Goal: Task Accomplishment & Management: Use online tool/utility

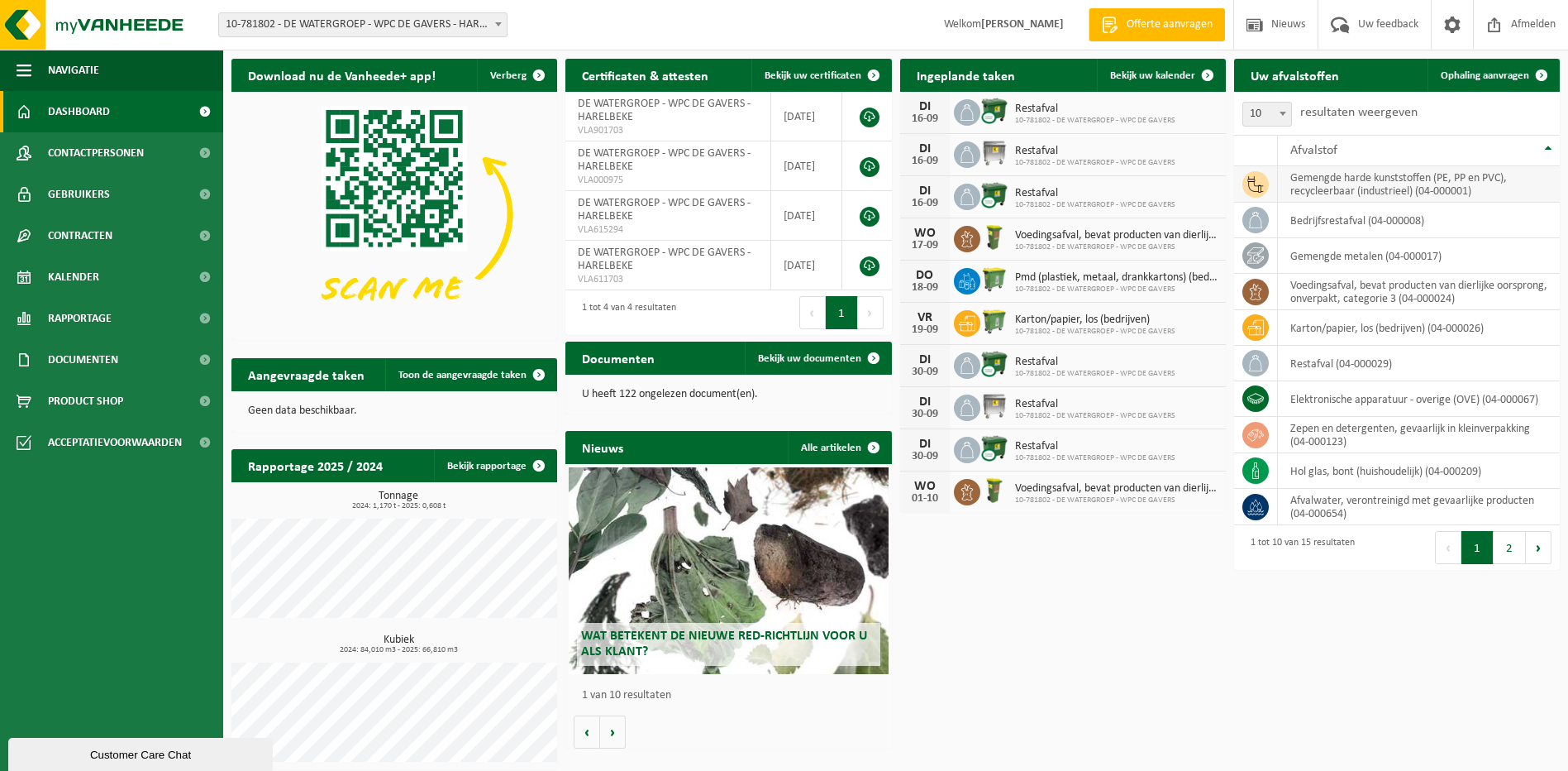
click at [1256, 184] on icon at bounding box center [1255, 184] width 16 height 16
click at [1326, 192] on td "gemengde harde kunststoffen (PE, PP en PVC), recycleerbaar (industrieel) (04-00…" at bounding box center [1419, 184] width 282 height 37
click at [1479, 73] on span "Ophaling aanvragen" at bounding box center [1485, 75] width 89 height 11
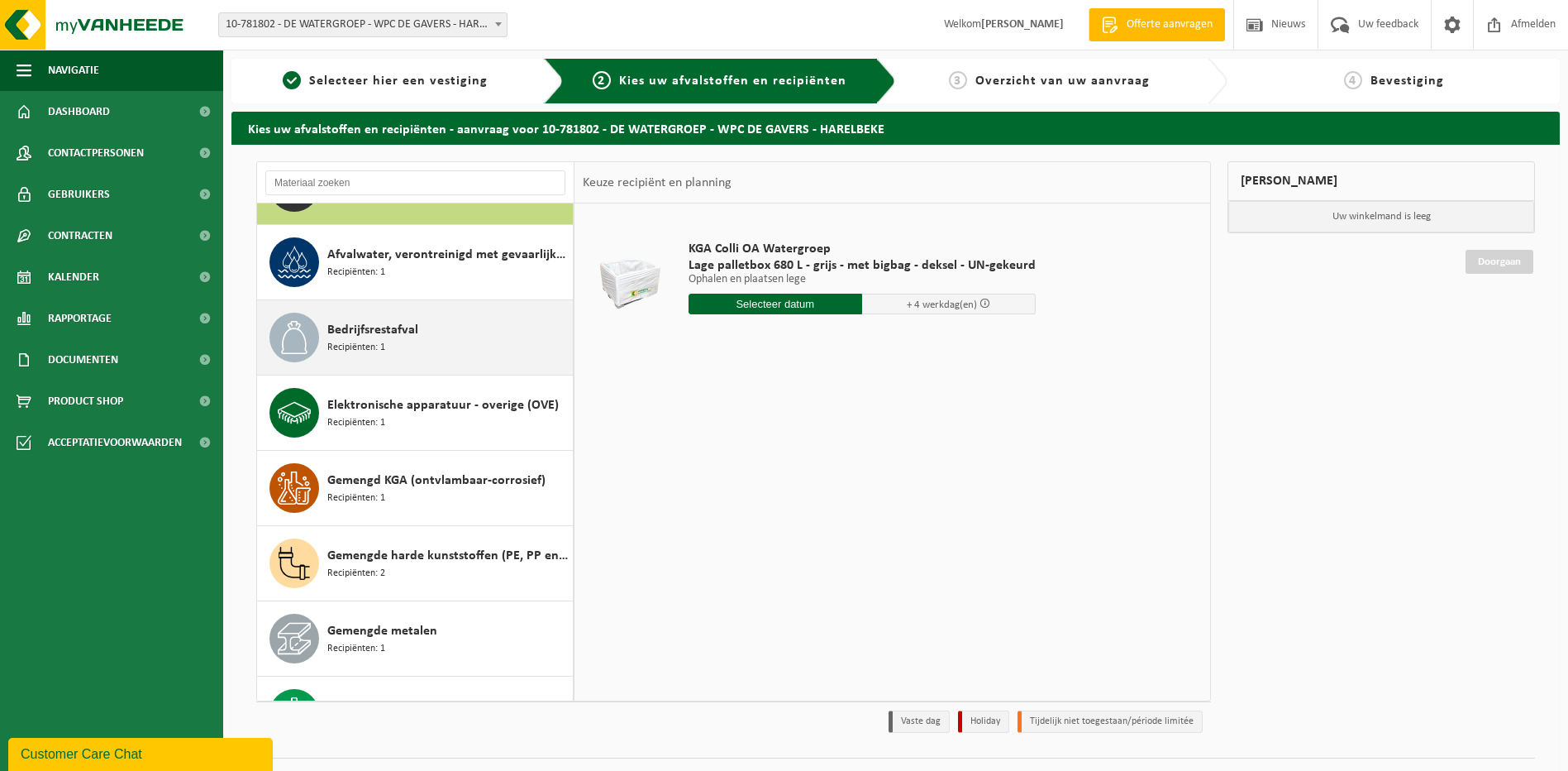
scroll to position [83, 0]
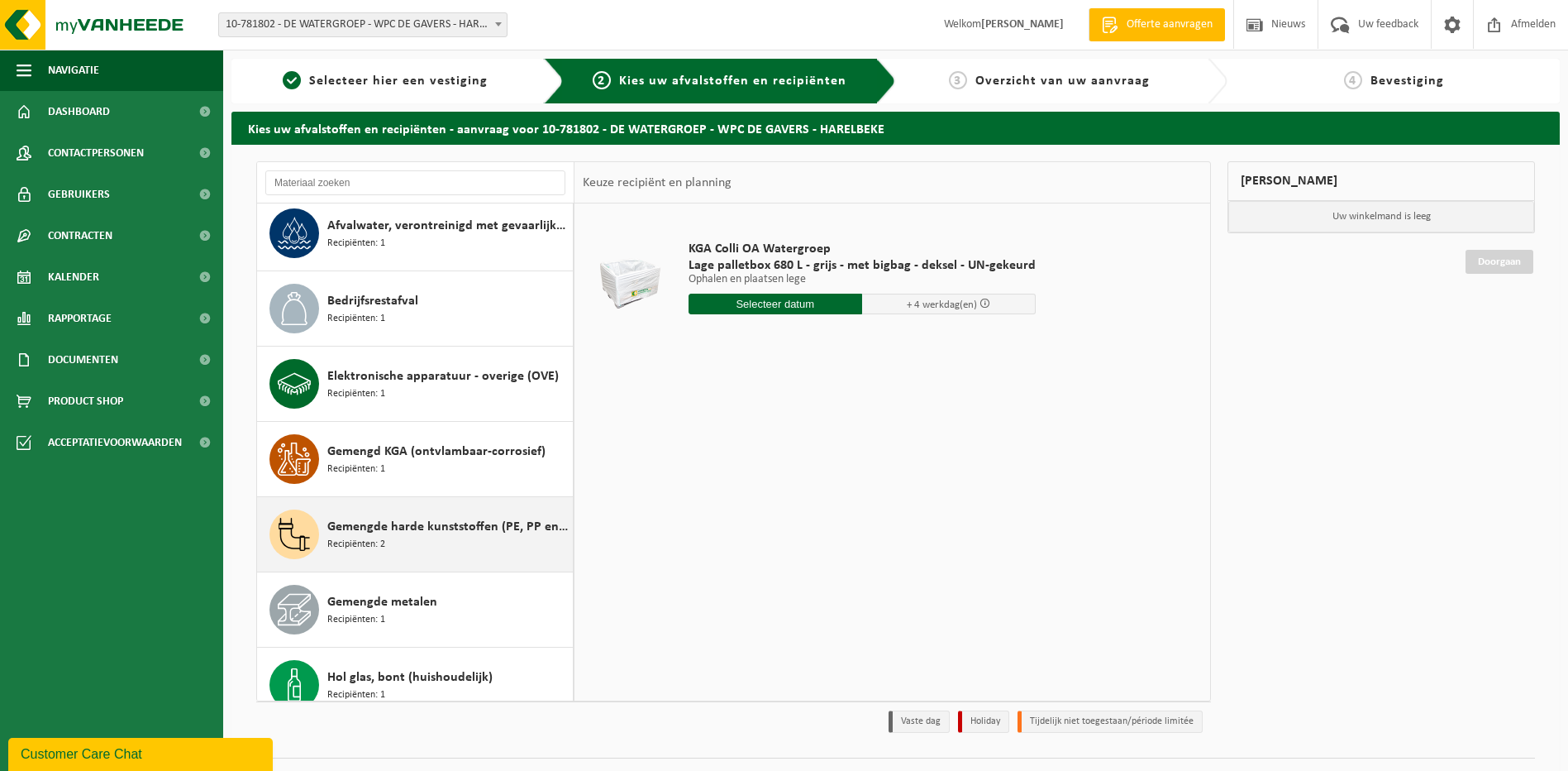
click at [374, 538] on span "Recipiënten: 2" at bounding box center [356, 544] width 58 height 15
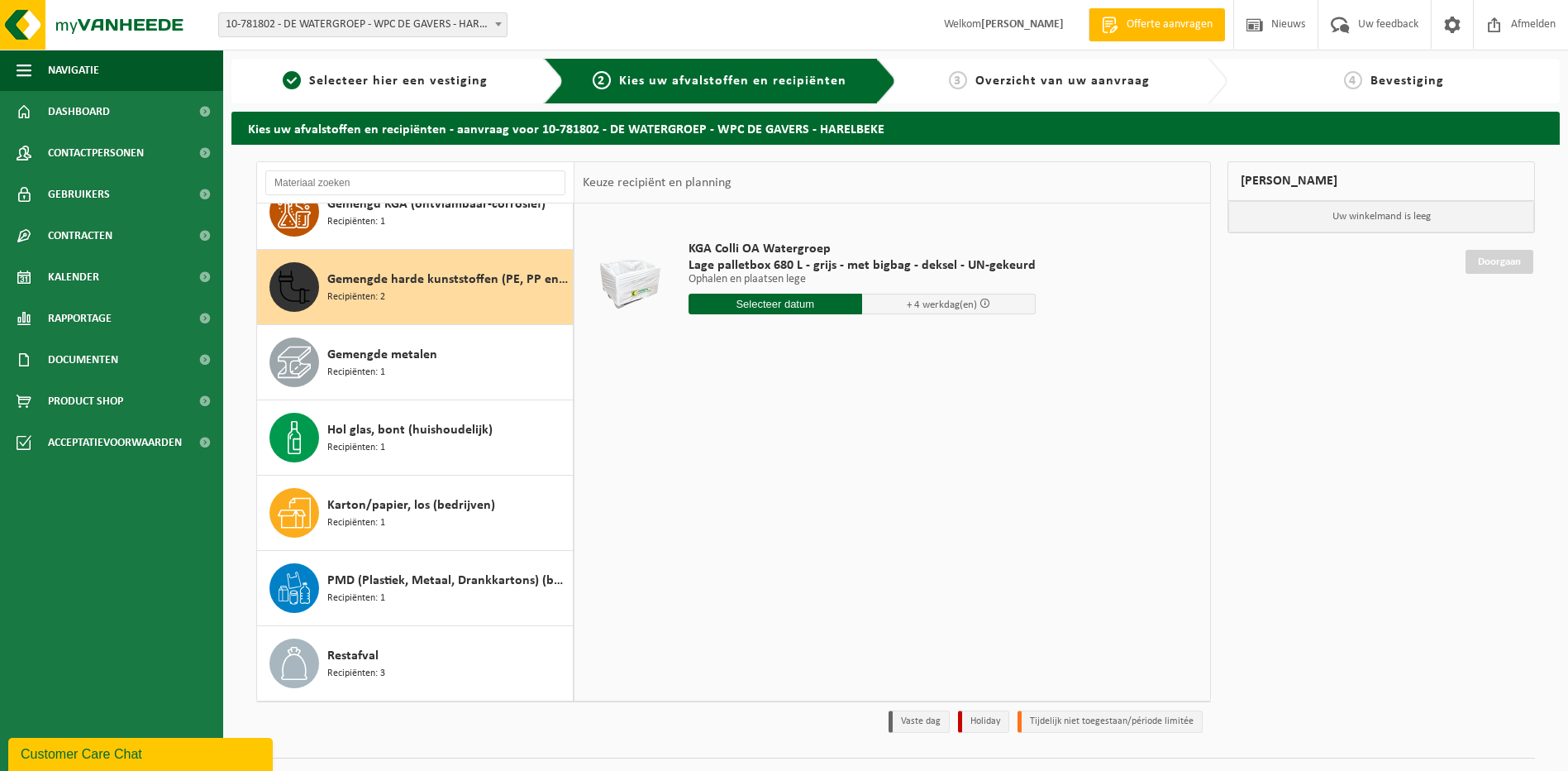
scroll to position [377, 0]
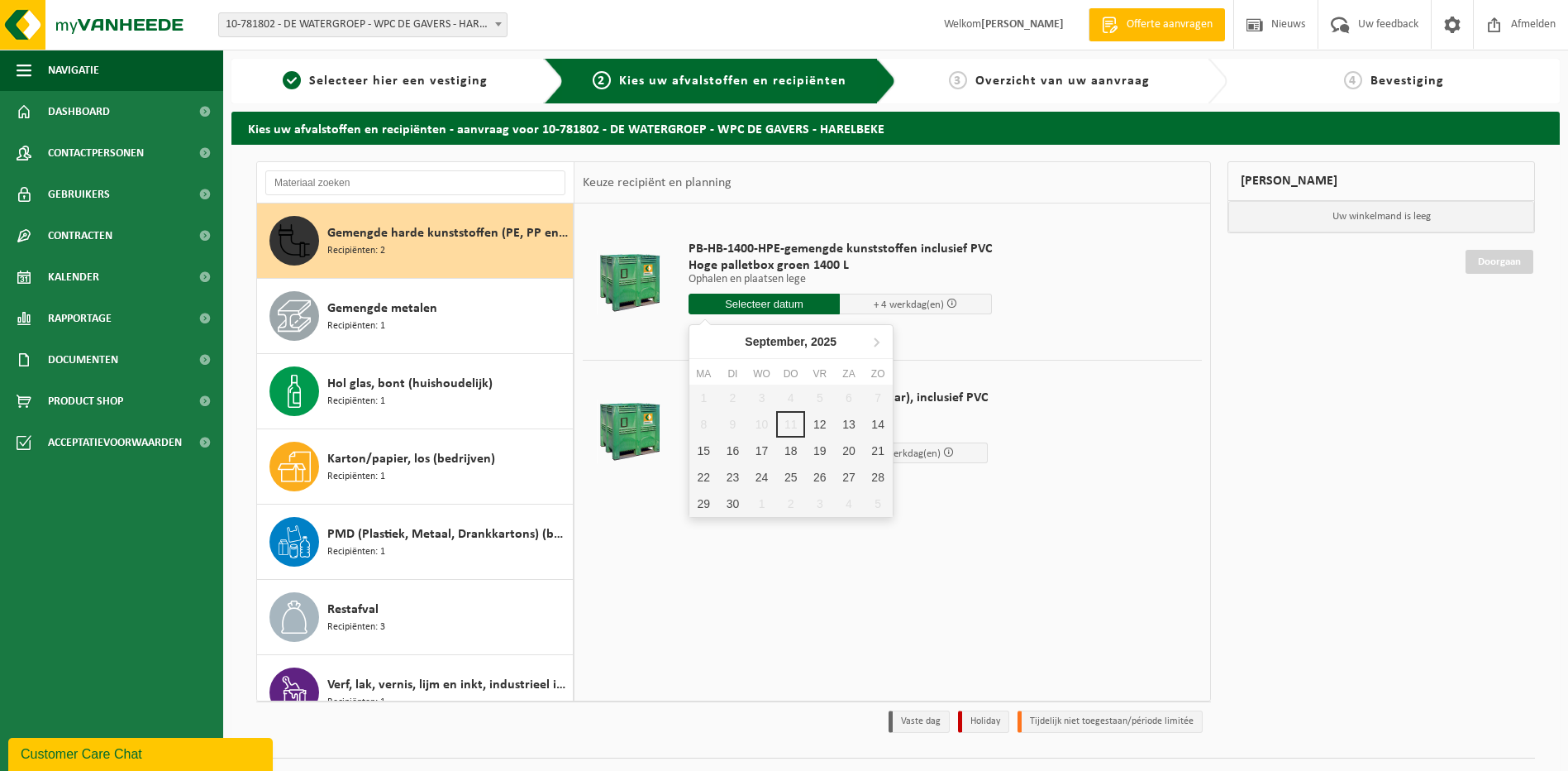
click at [756, 301] on input "text" at bounding box center [765, 304] width 152 height 20
click at [791, 449] on div "18" at bounding box center [790, 450] width 29 height 26
type input "Van 2025-09-18"
type input "2025-09-18"
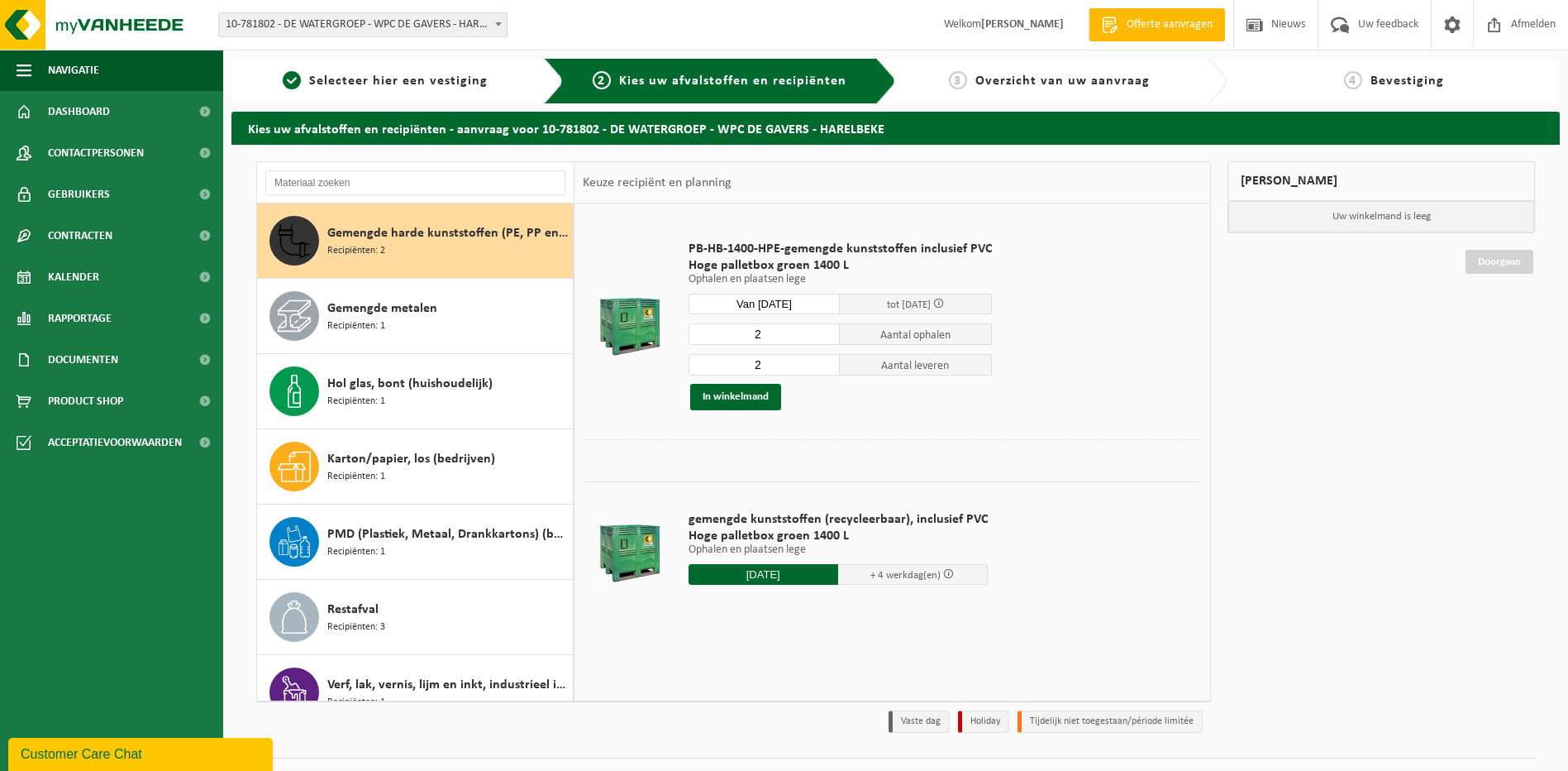
click at [770, 332] on input "2" at bounding box center [765, 334] width 152 height 21
type input "1"
click at [825, 335] on input "1" at bounding box center [765, 334] width 152 height 21
type input "1"
click at [823, 367] on input "1" at bounding box center [765, 364] width 152 height 21
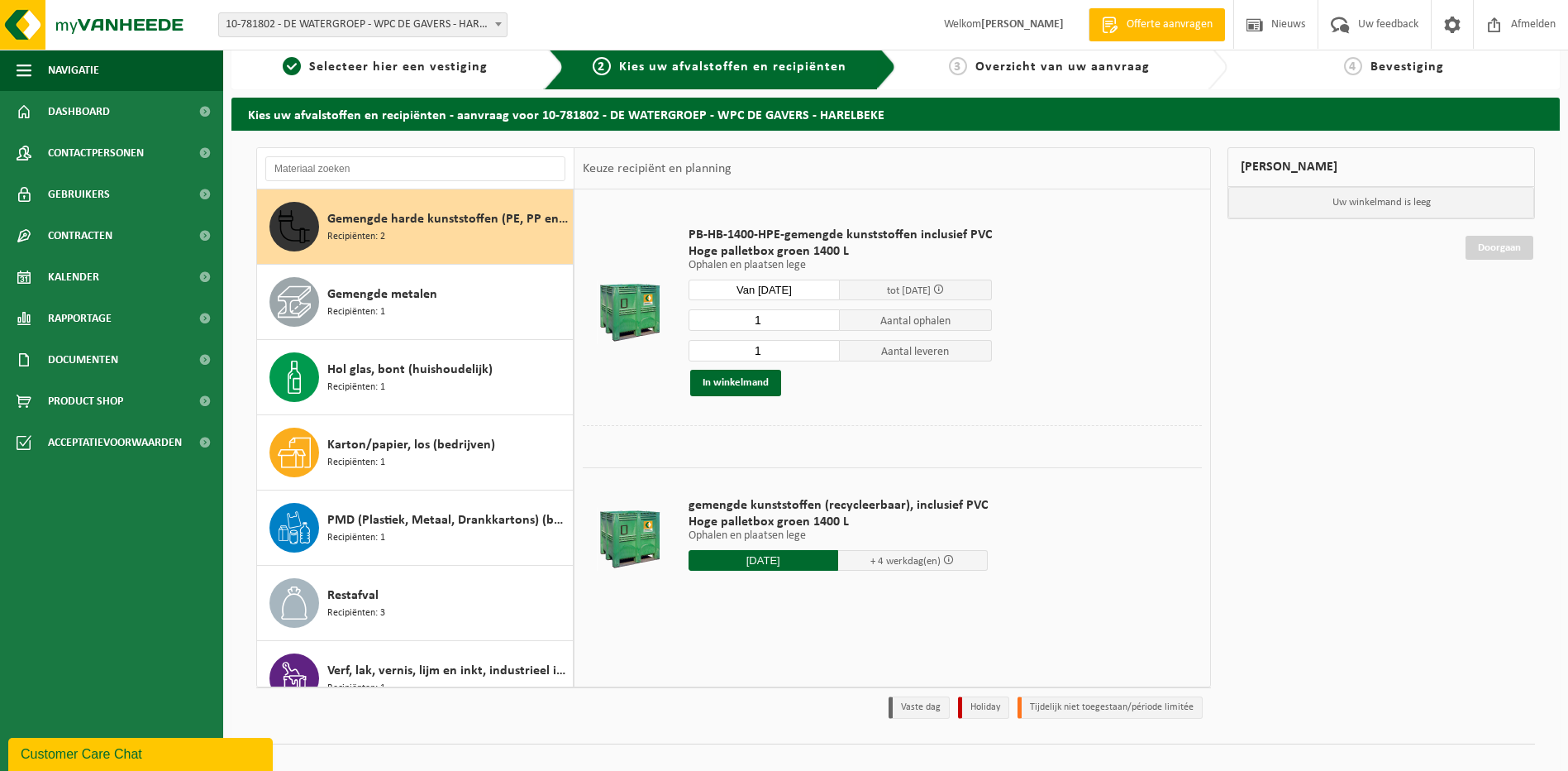
scroll to position [38, 0]
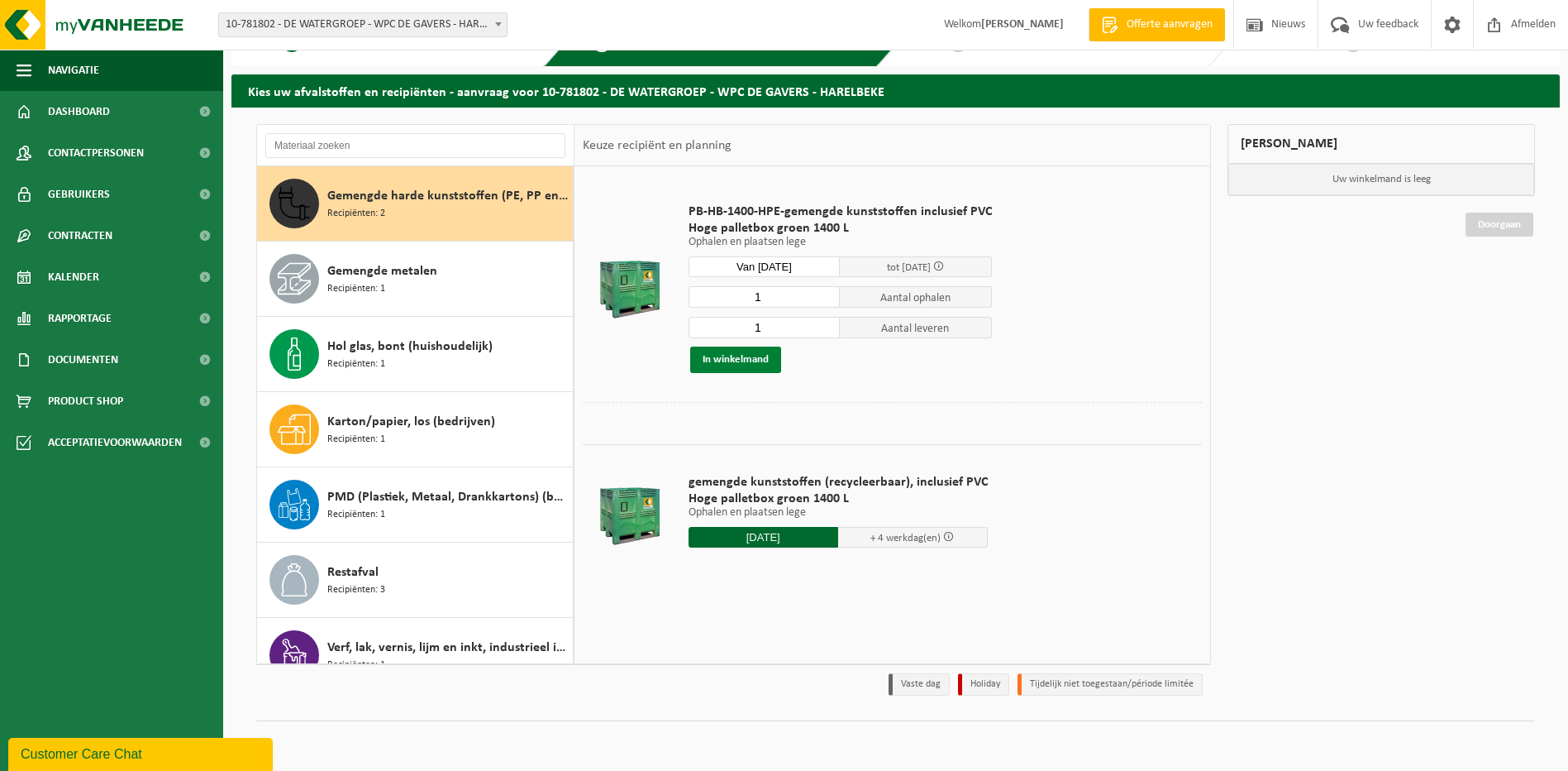
click at [747, 359] on button "In winkelmand" at bounding box center [736, 359] width 91 height 26
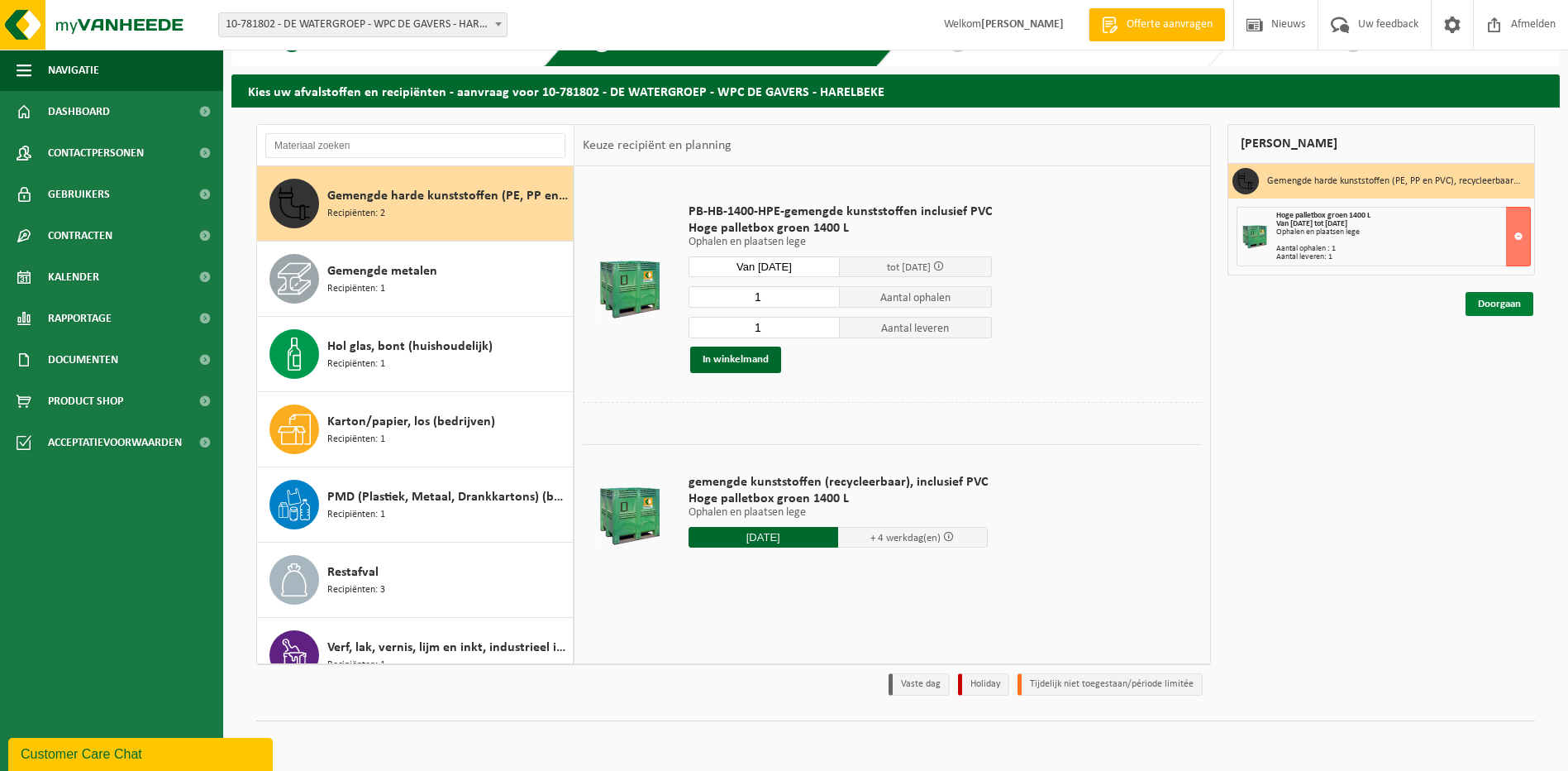
click at [1495, 302] on link "Doorgaan" at bounding box center [1499, 304] width 67 height 24
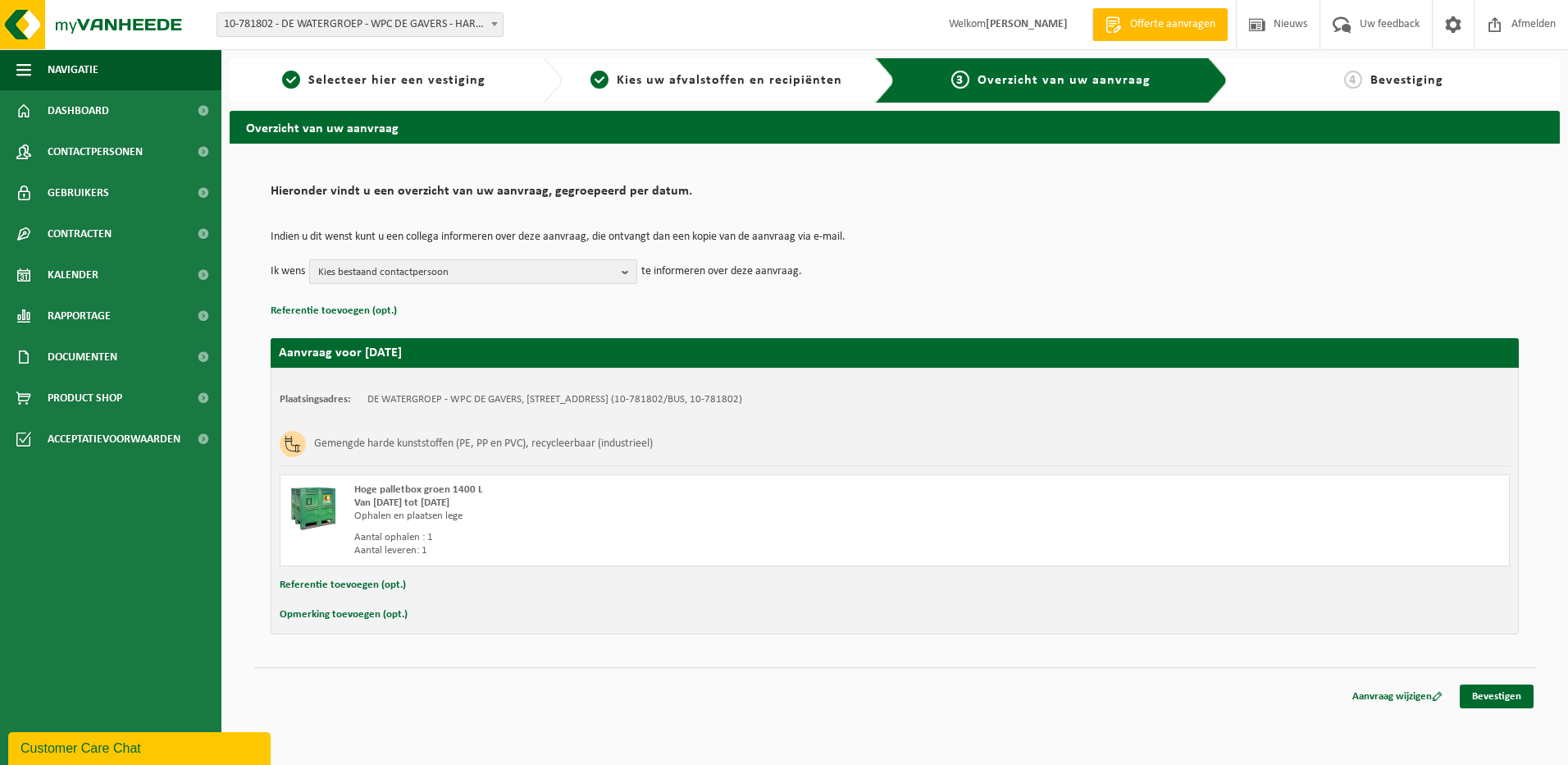
click at [624, 272] on b "button" at bounding box center [628, 271] width 14 height 23
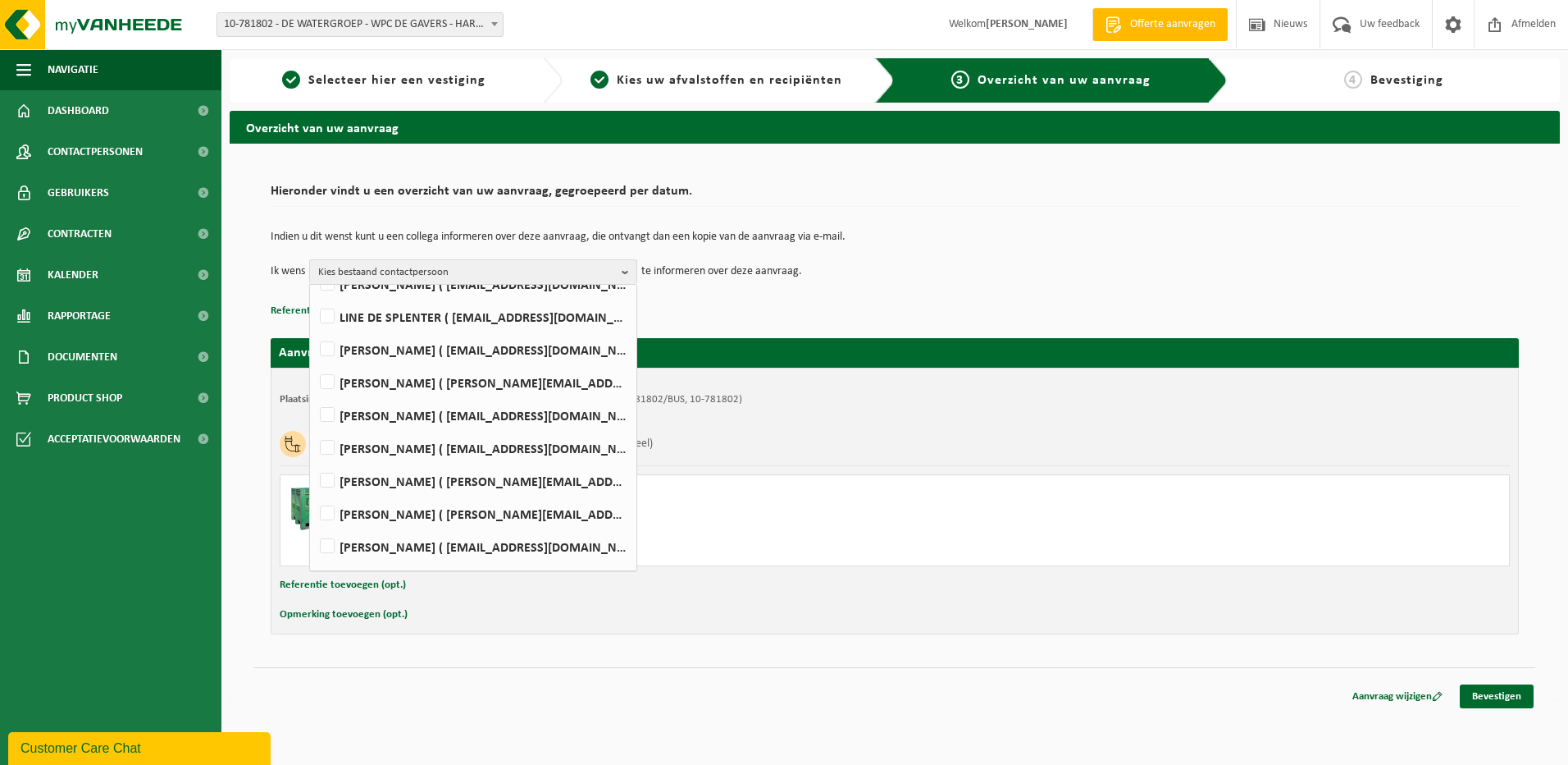
scroll to position [247, 0]
click at [323, 444] on label "IAN MARTIN ( ian.martin@dewatergroep.be )" at bounding box center [472, 444] width 312 height 25
click at [314, 424] on input "IAN MARTIN ( ian.martin@dewatergroep.be )" at bounding box center [313, 424] width 1 height 1
checkbox input "true"
click at [999, 263] on td "Ik wens IAN MARTIN Alles selecteren Alles deselecteren JOKE BRENNING ( joke.bre…" at bounding box center [895, 271] width 1248 height 25
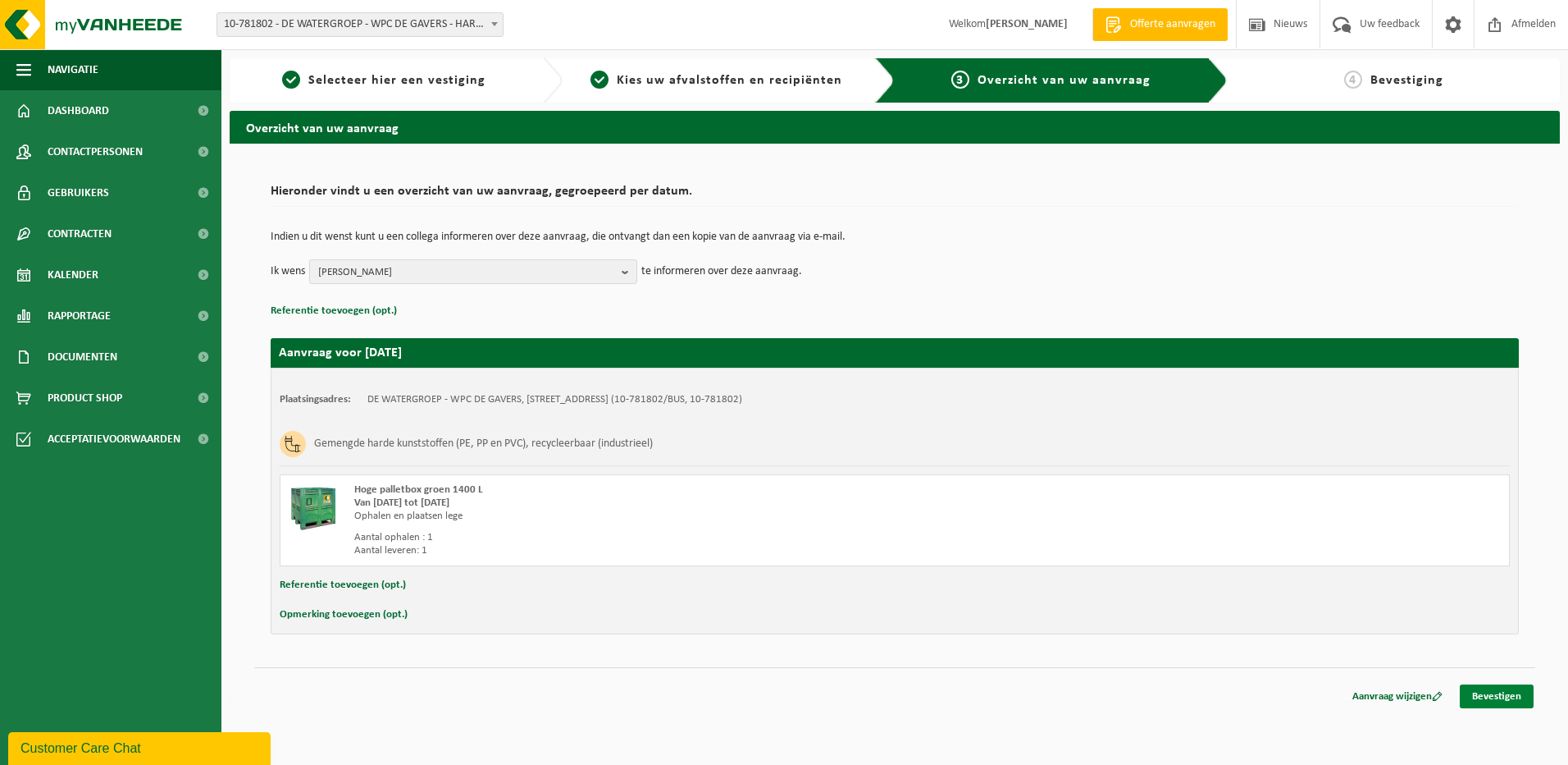
click at [1502, 694] on link "Bevestigen" at bounding box center [1496, 696] width 74 height 24
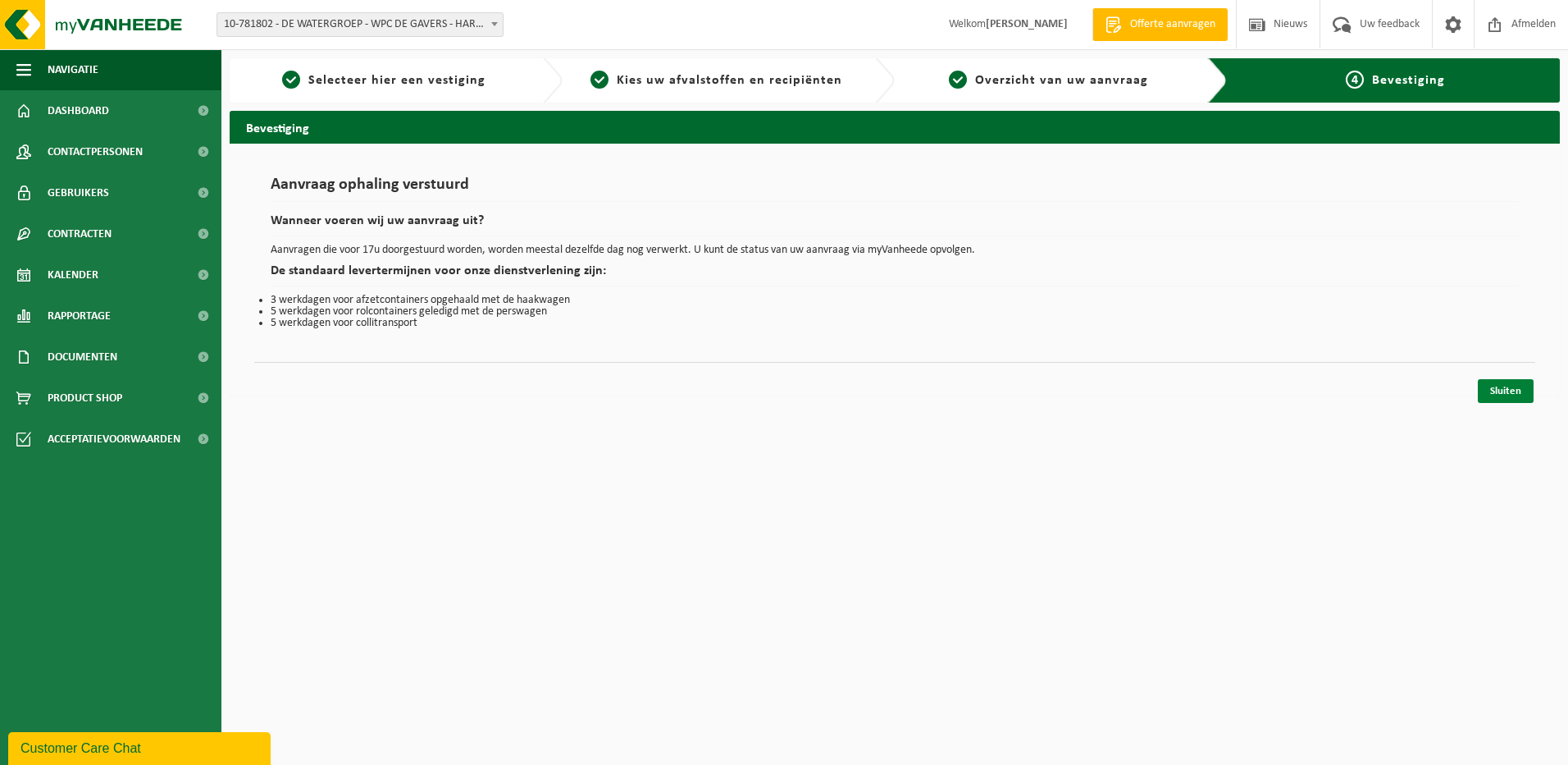
click at [1506, 391] on link "Sluiten" at bounding box center [1505, 391] width 56 height 24
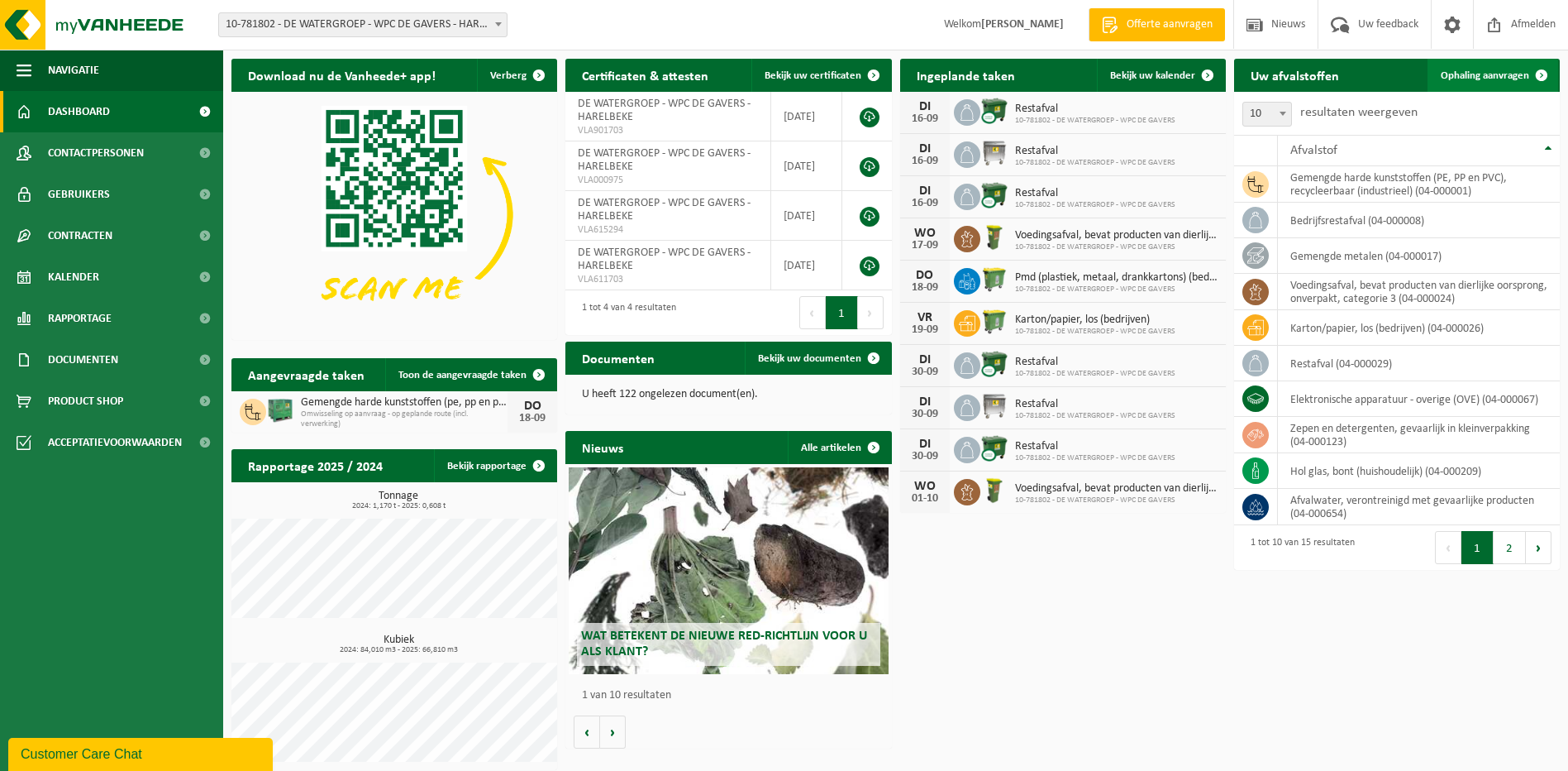
click at [1538, 73] on span at bounding box center [1542, 75] width 33 height 33
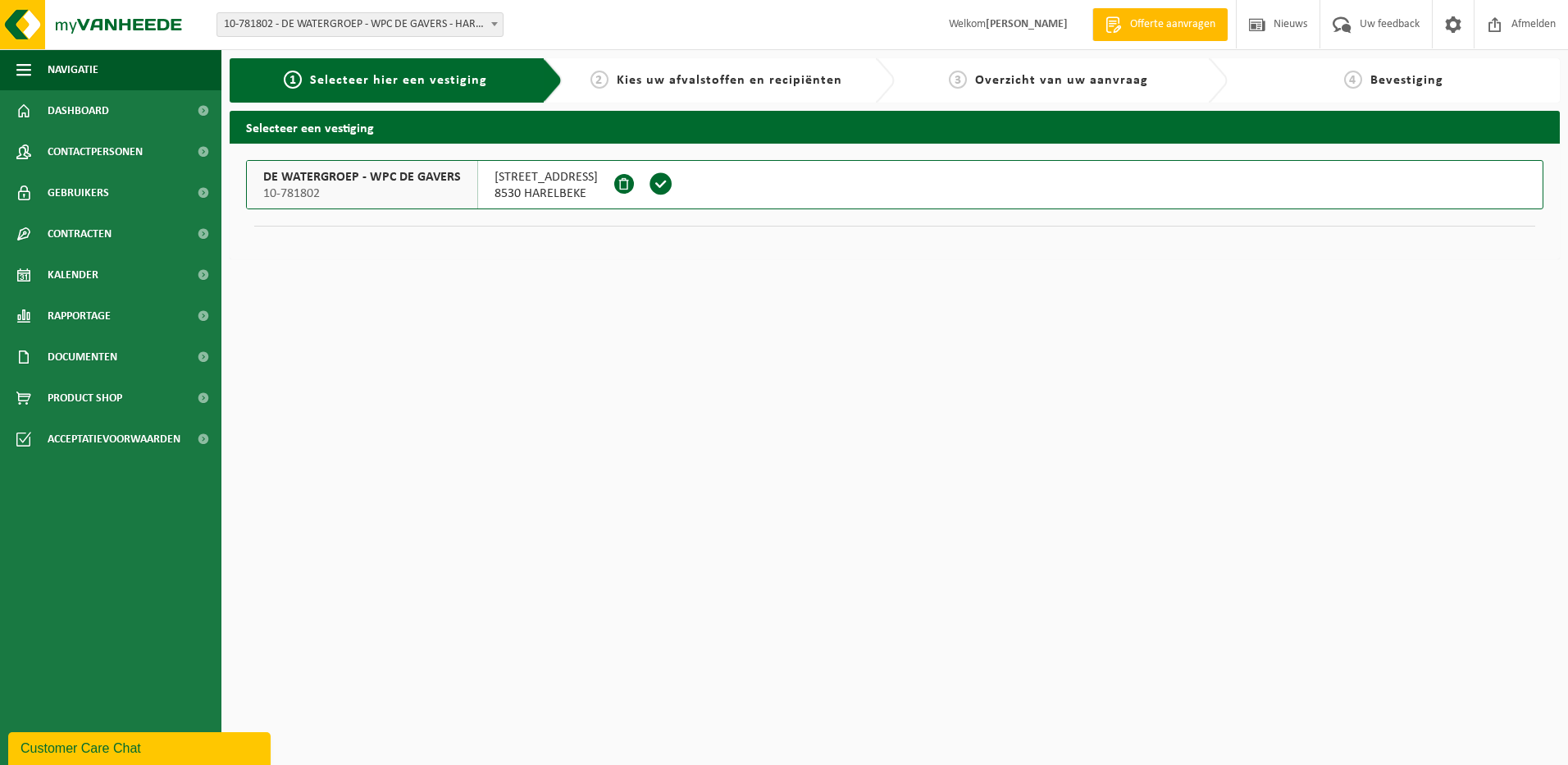
click at [654, 182] on span at bounding box center [660, 183] width 25 height 25
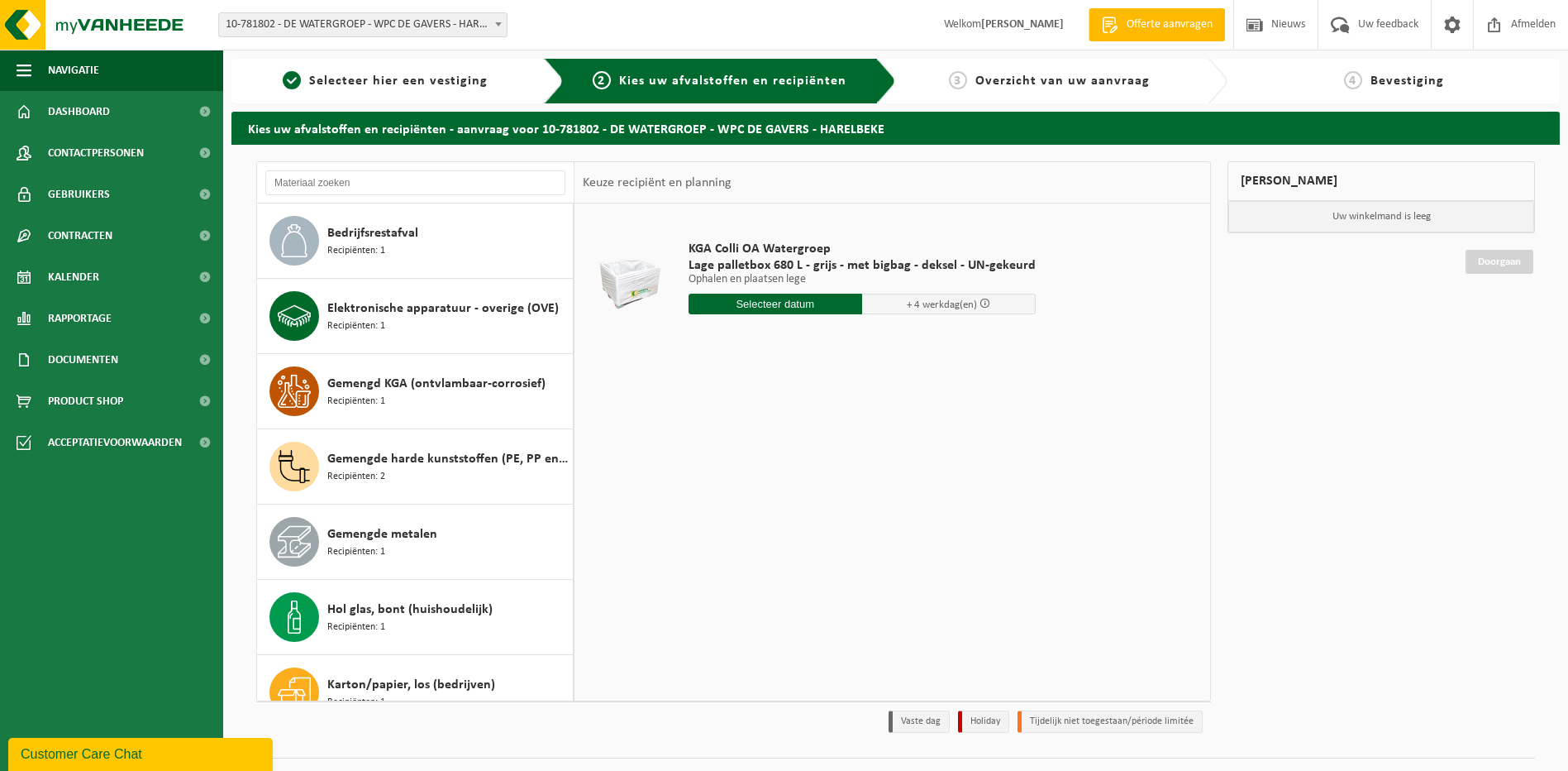
scroll to position [166, 0]
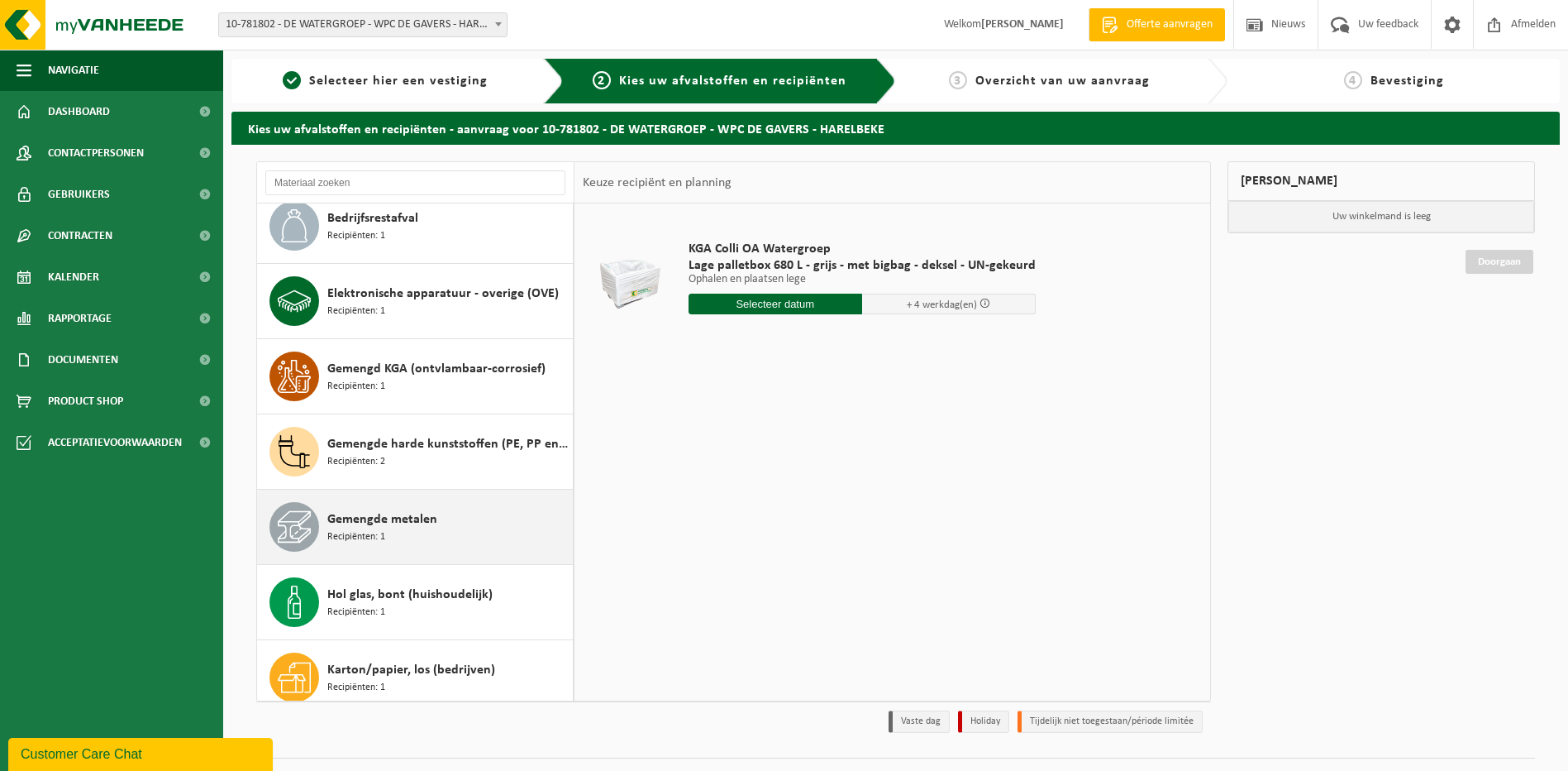
click at [311, 532] on span at bounding box center [294, 527] width 50 height 50
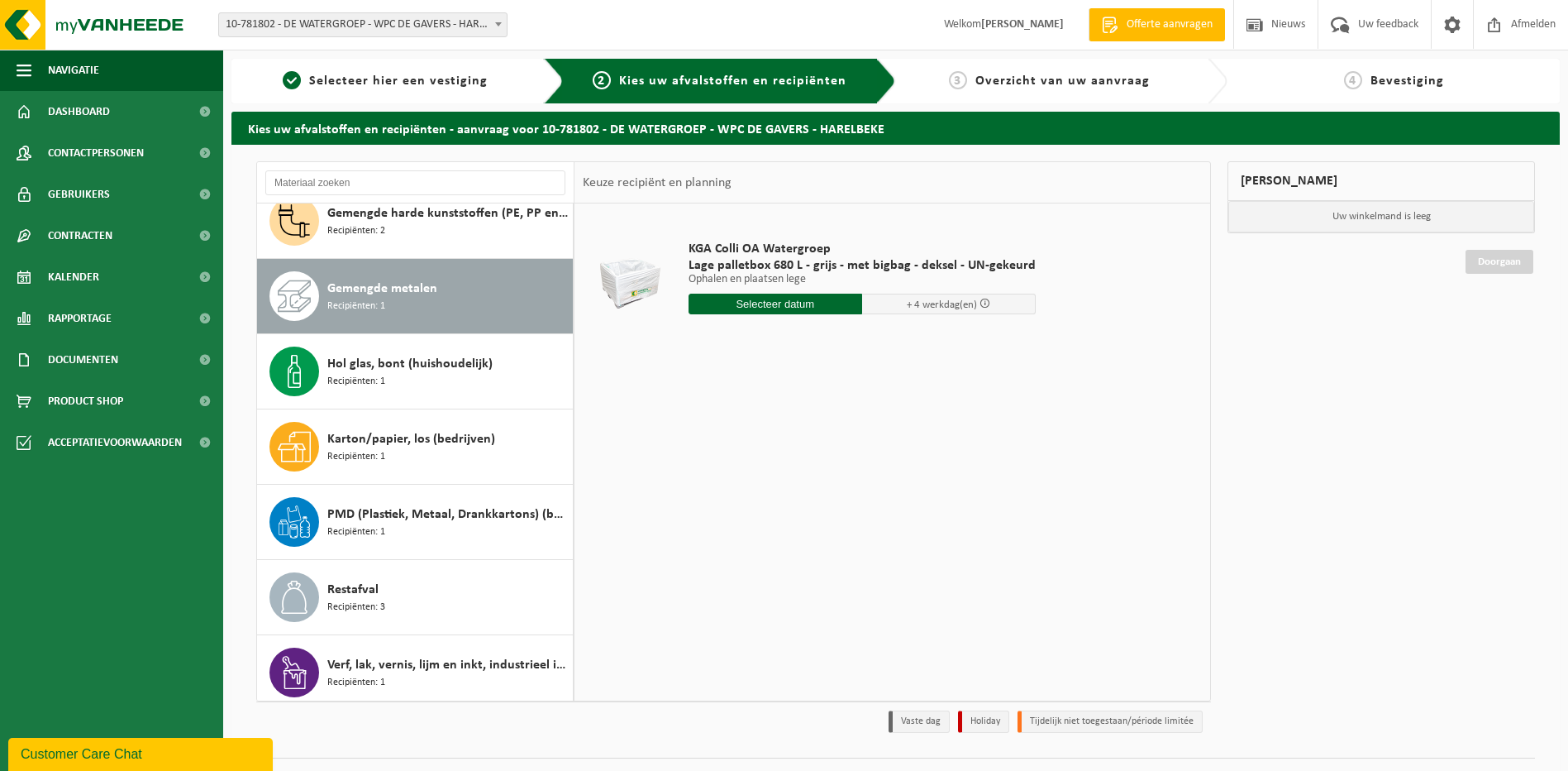
scroll to position [452, 0]
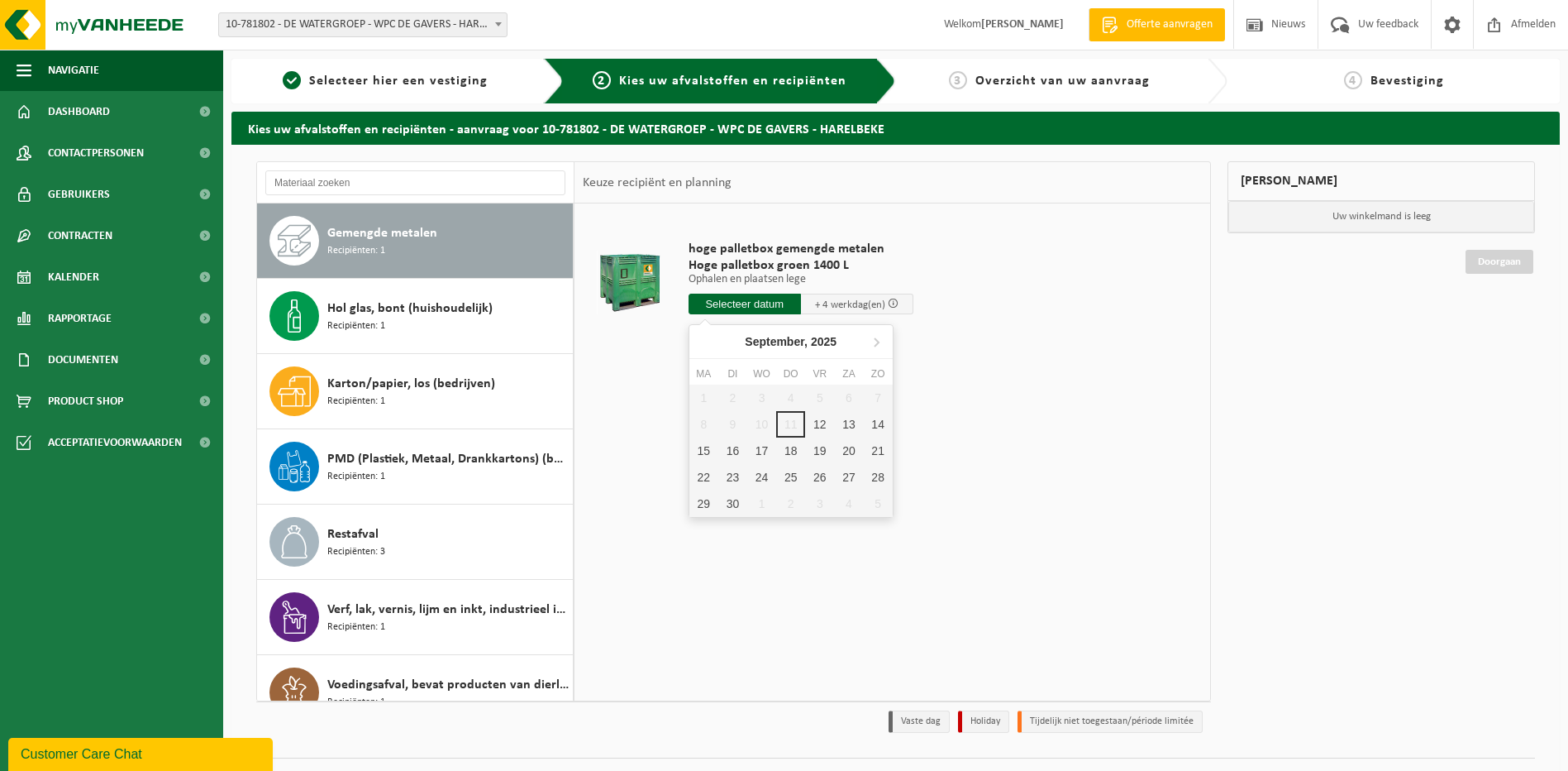
click at [743, 301] on input "text" at bounding box center [745, 304] width 113 height 20
click at [761, 452] on div "17" at bounding box center [761, 450] width 29 height 26
type input "Van 2025-09-17"
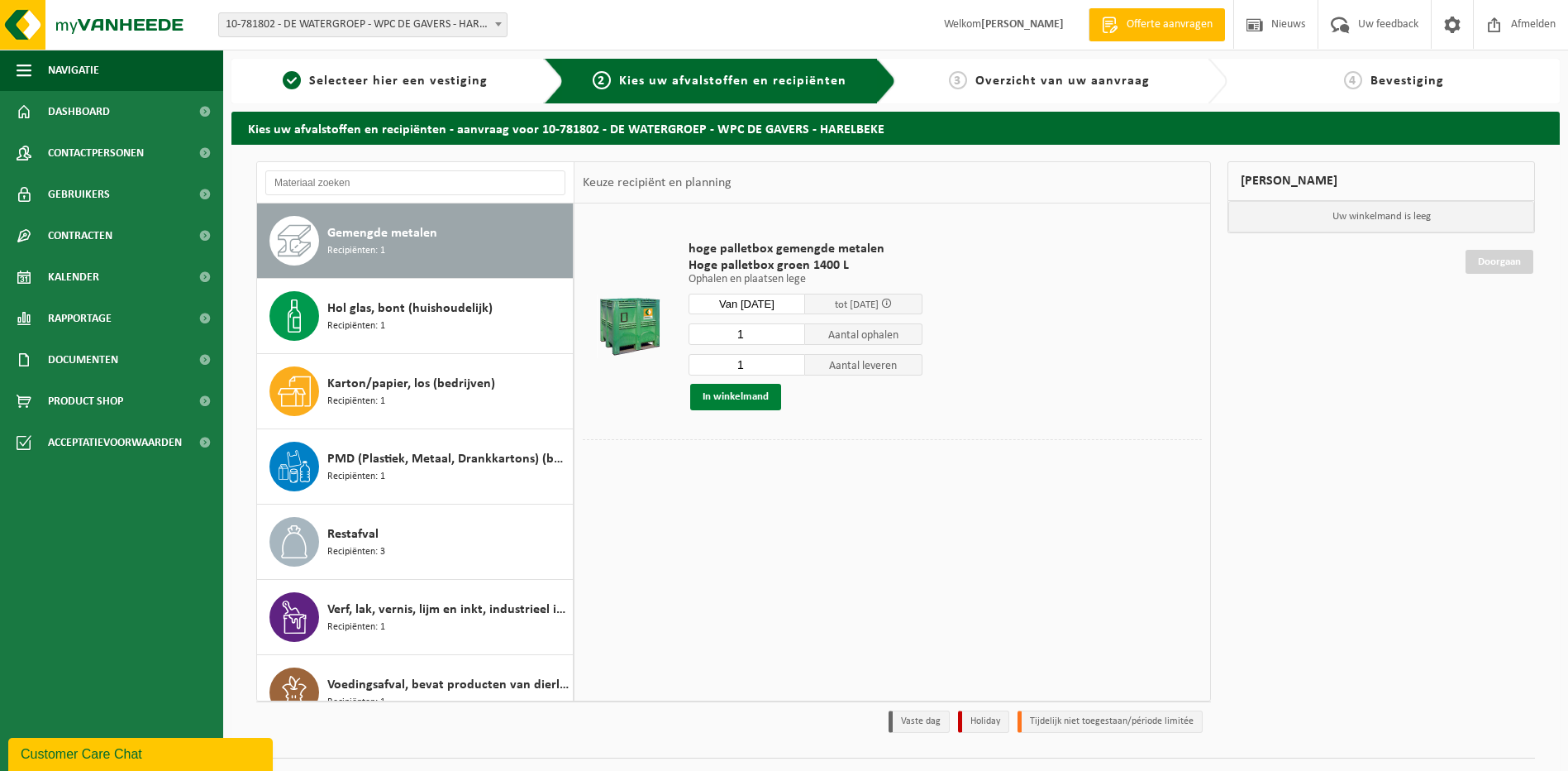
click at [742, 397] on button "In winkelmand" at bounding box center [736, 396] width 91 height 26
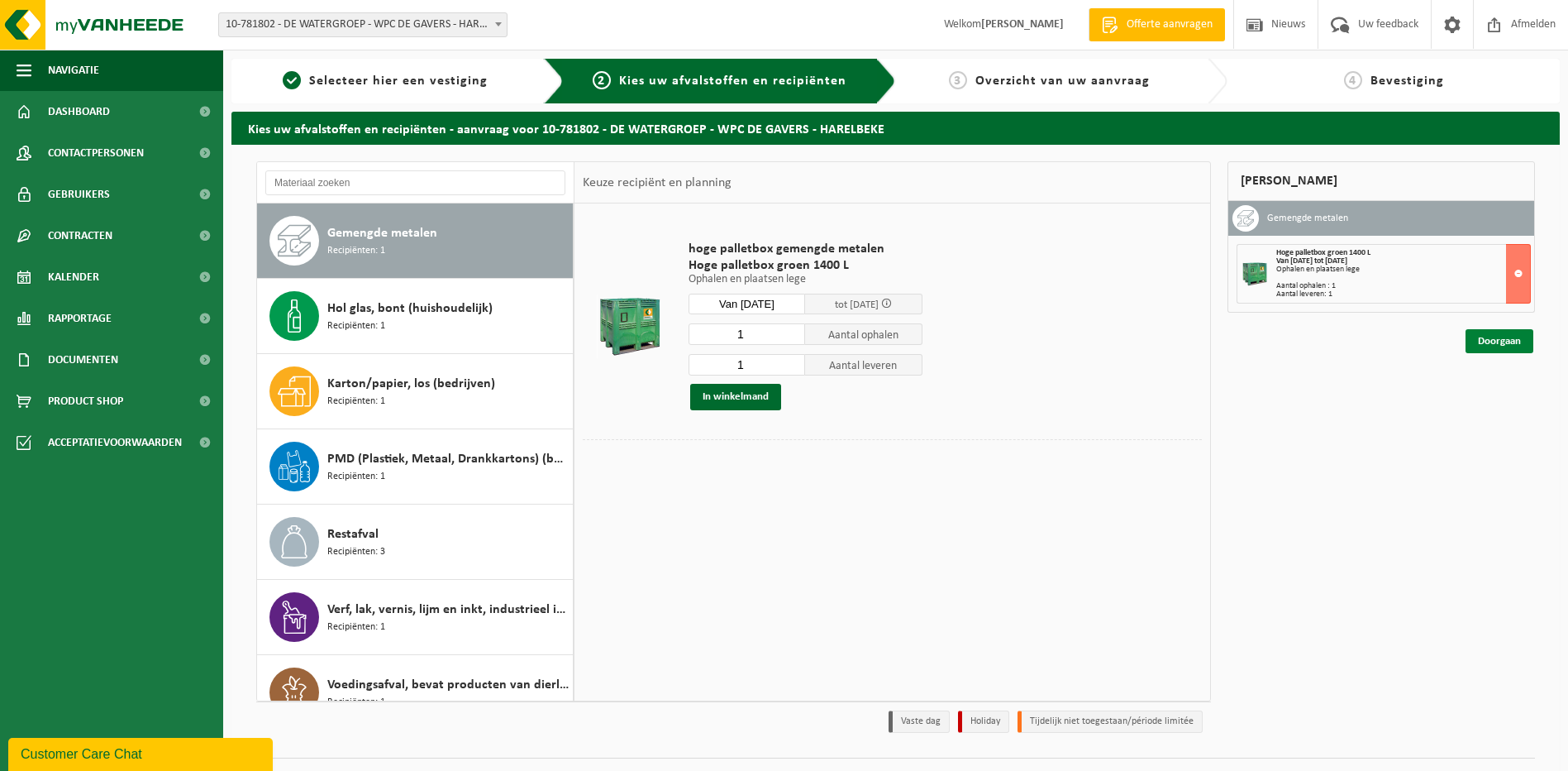
click at [1503, 340] on link "Doorgaan" at bounding box center [1499, 341] width 67 height 24
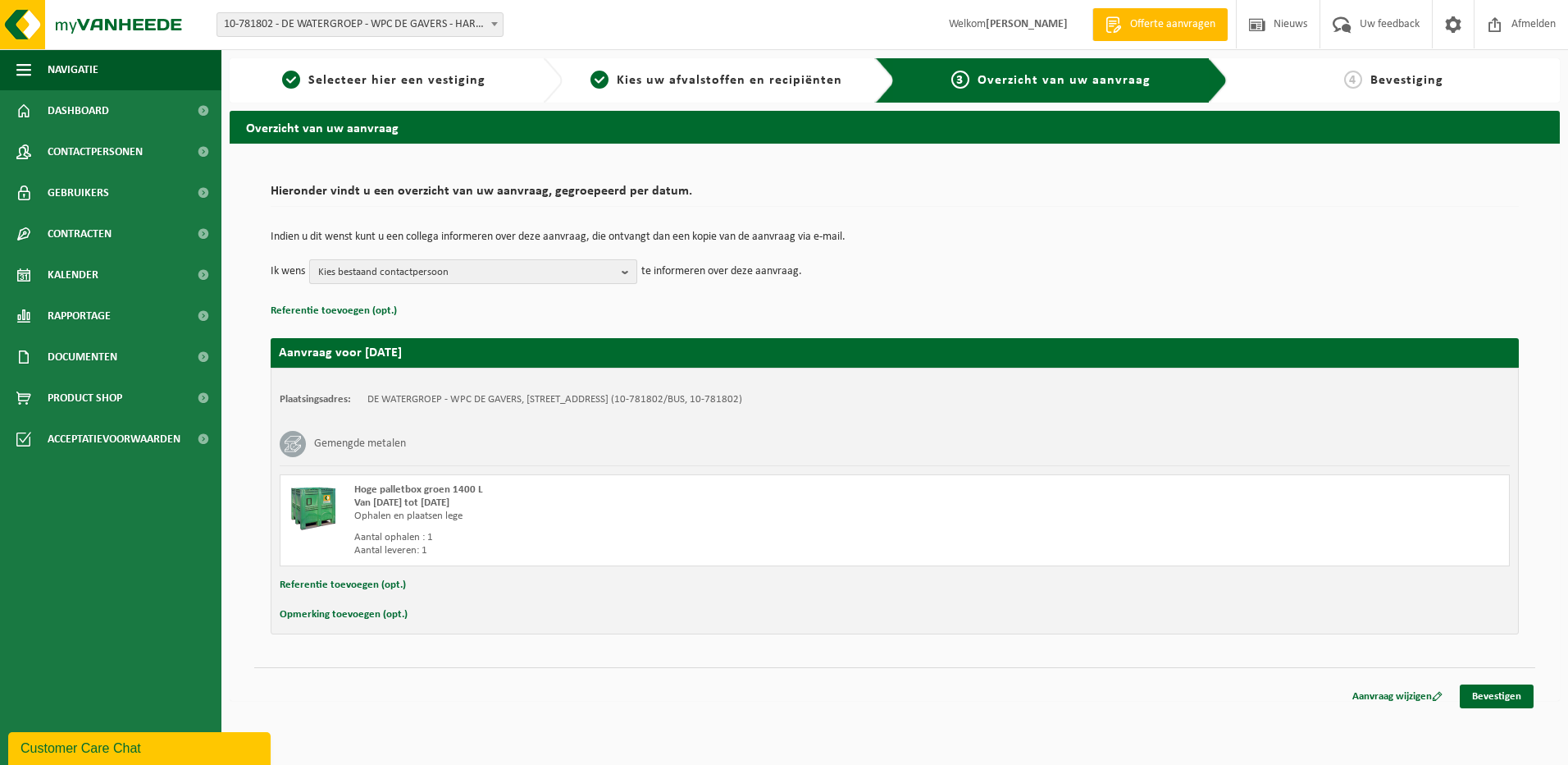
click at [626, 272] on b "button" at bounding box center [628, 271] width 14 height 23
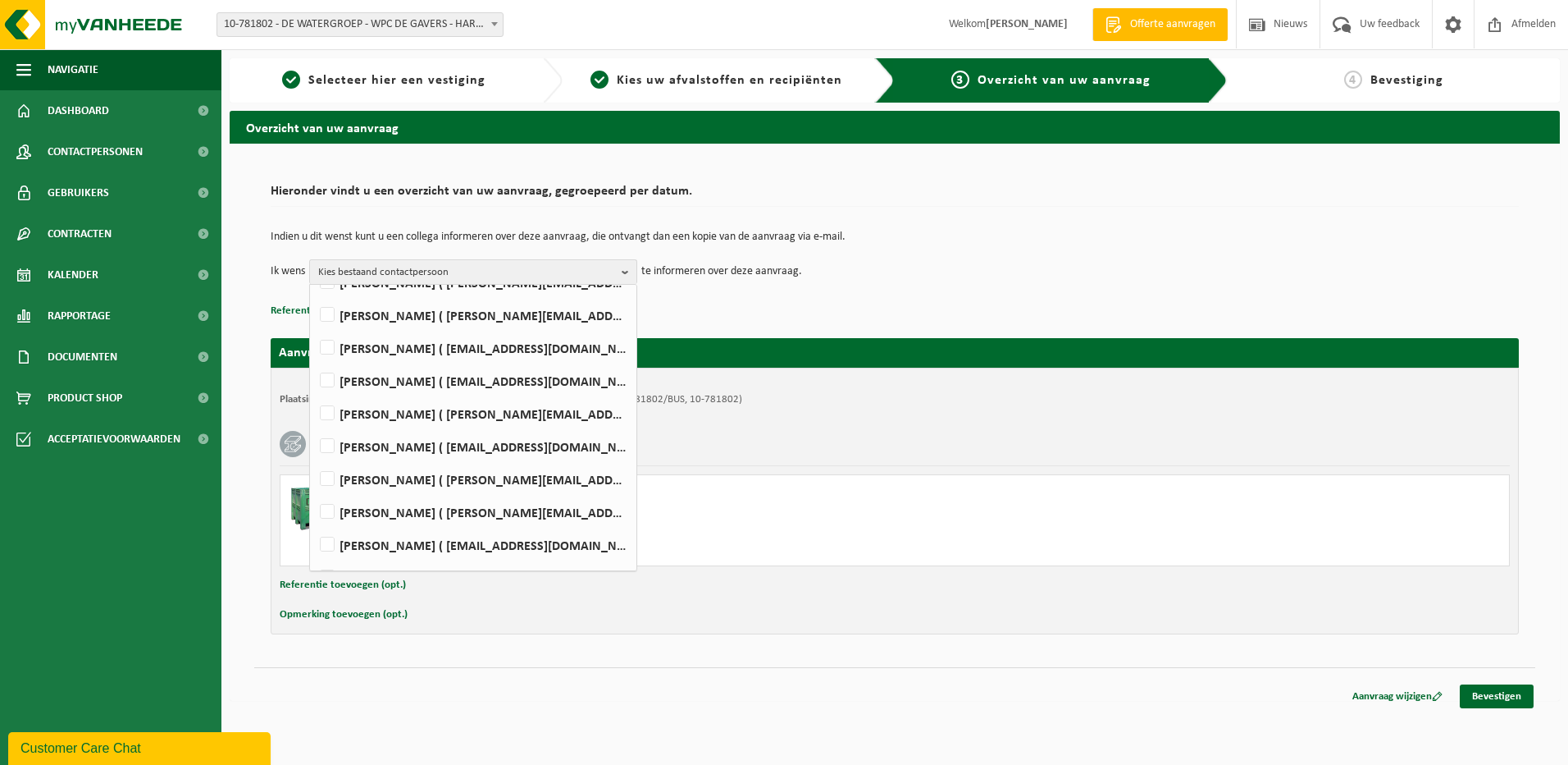
scroll to position [468, 0]
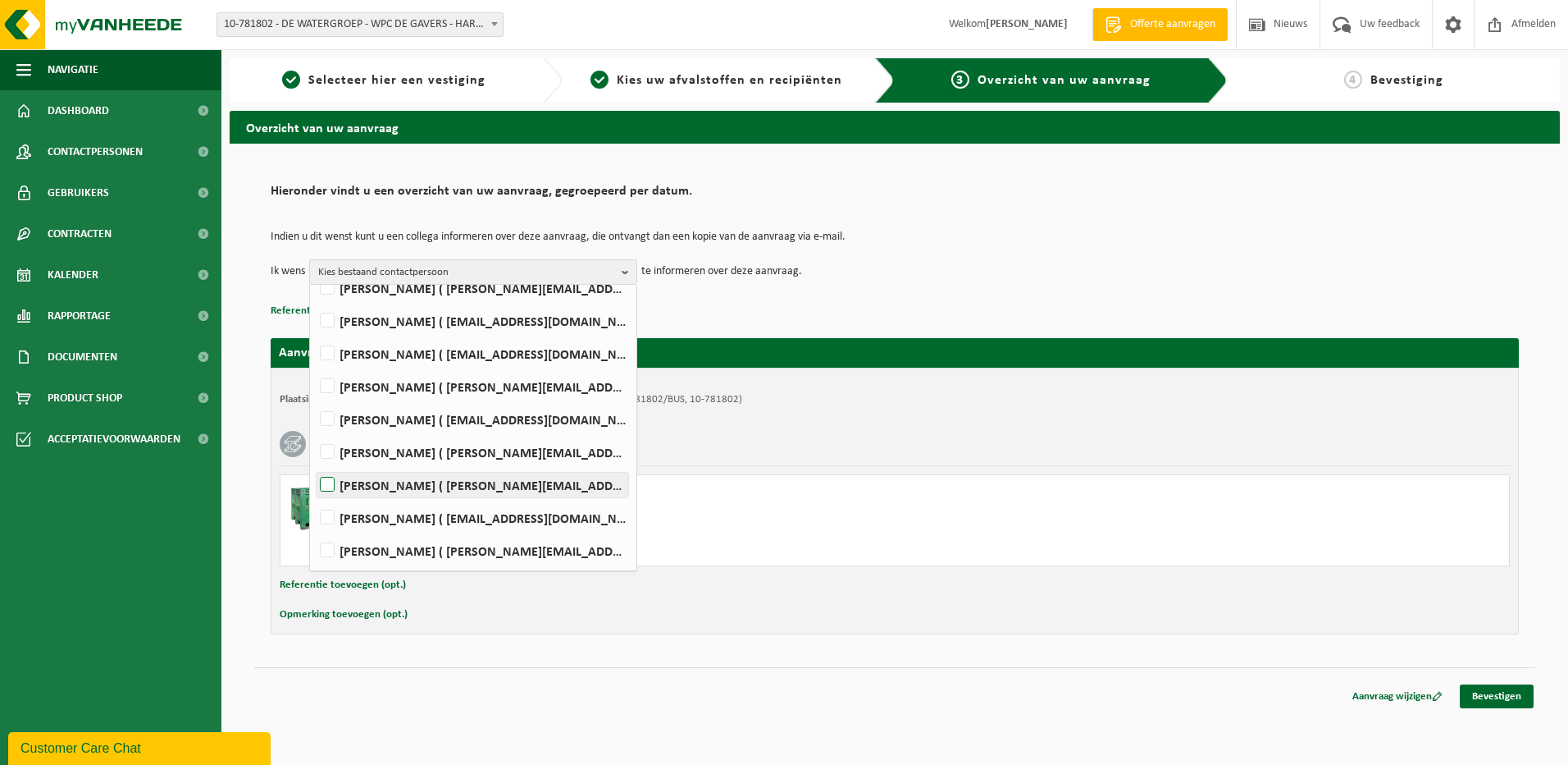
click at [323, 485] on label "Marinus Volckaert ( marinus.volckaert@dewatergroep.be )" at bounding box center [472, 485] width 312 height 25
click at [314, 464] on input "Marinus Volckaert ( marinus.volckaert@dewatergroep.be )" at bounding box center [313, 463] width 1 height 1
checkbox input "true"
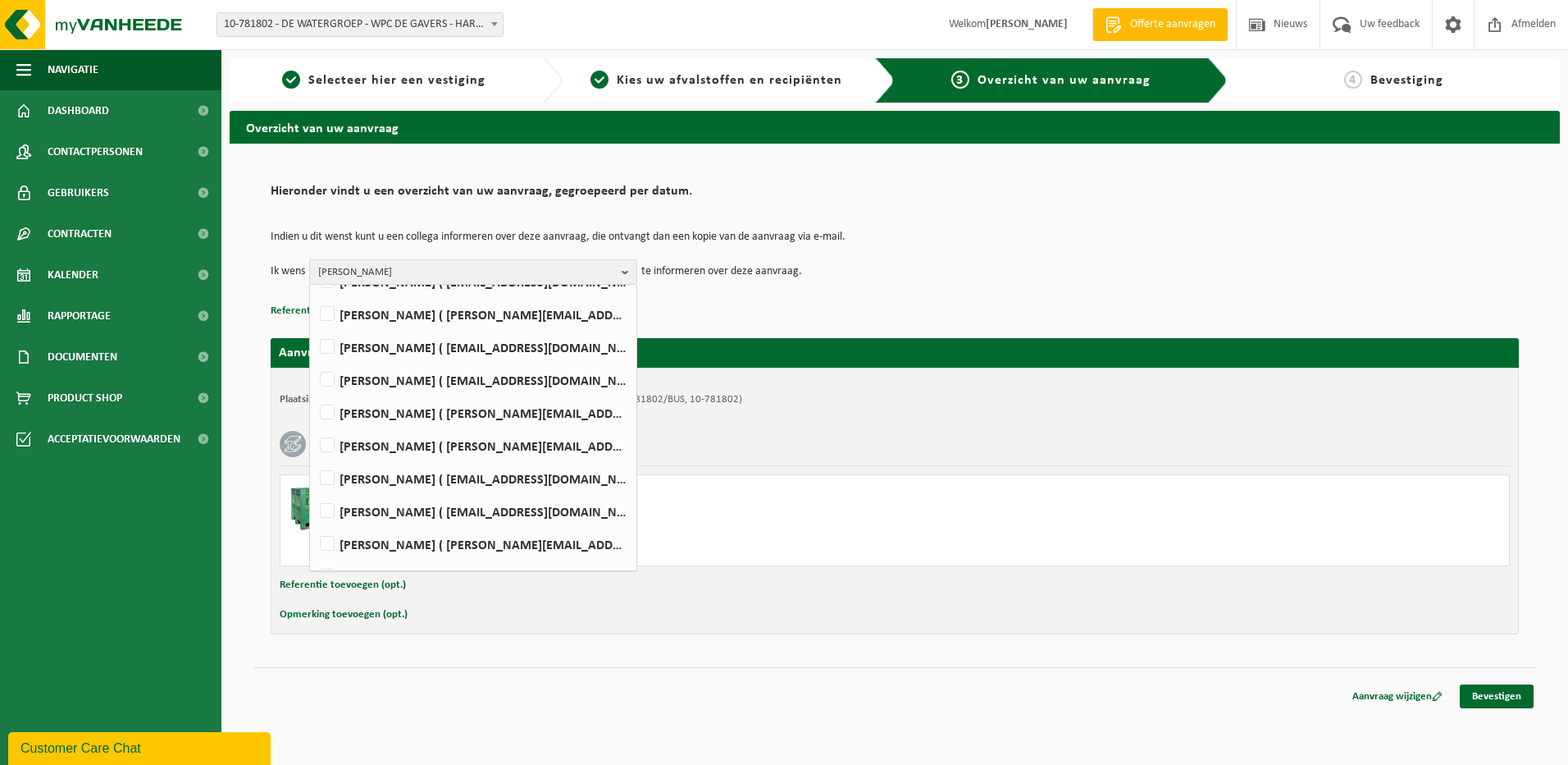
scroll to position [304, 0]
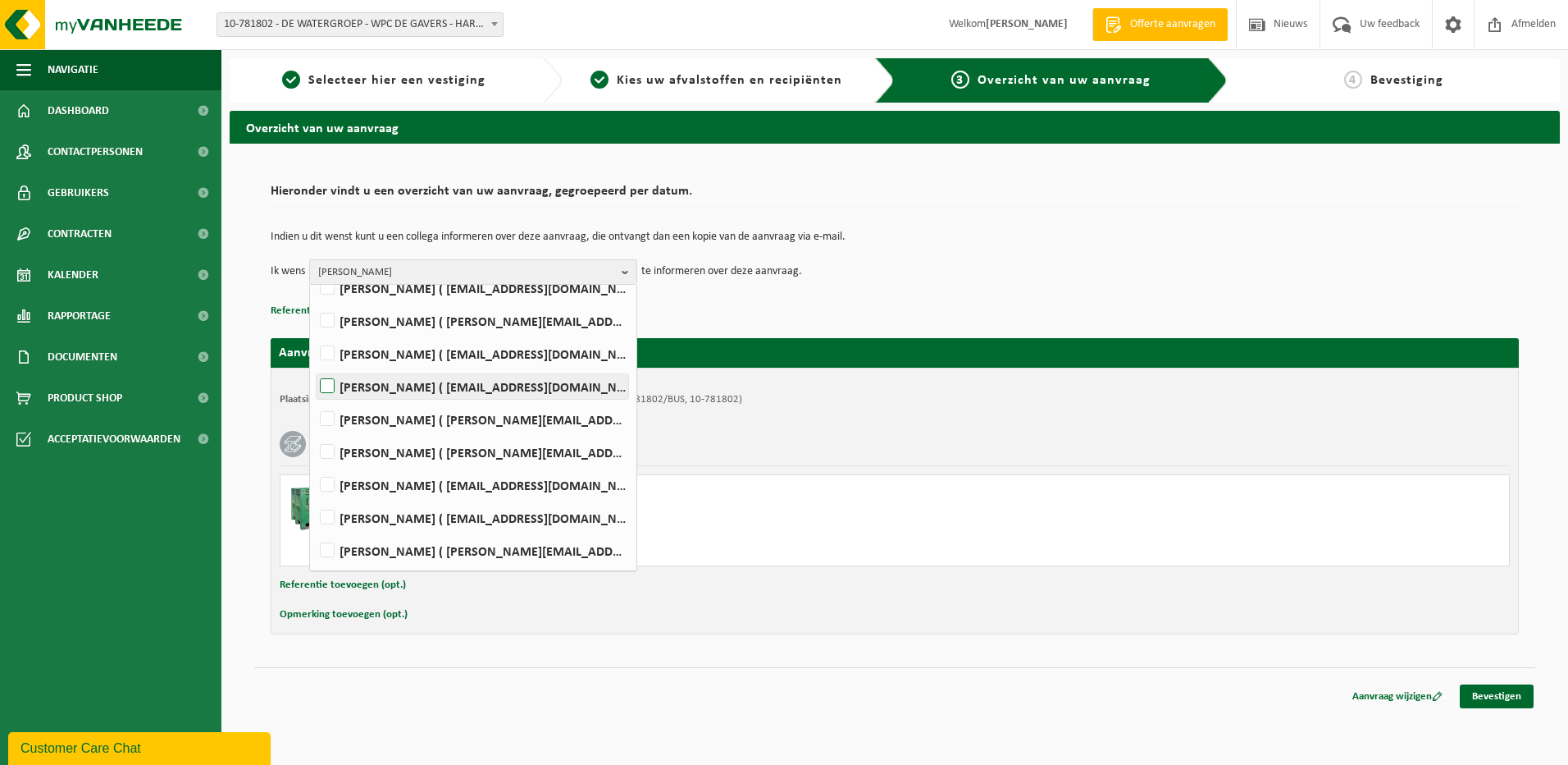
click at [324, 380] on label "IAN MARTIN ( ian.martin@dewatergroep.be )" at bounding box center [472, 386] width 312 height 25
click at [314, 366] on input "IAN MARTIN ( ian.martin@dewatergroep.be )" at bounding box center [313, 365] width 1 height 1
checkbox input "true"
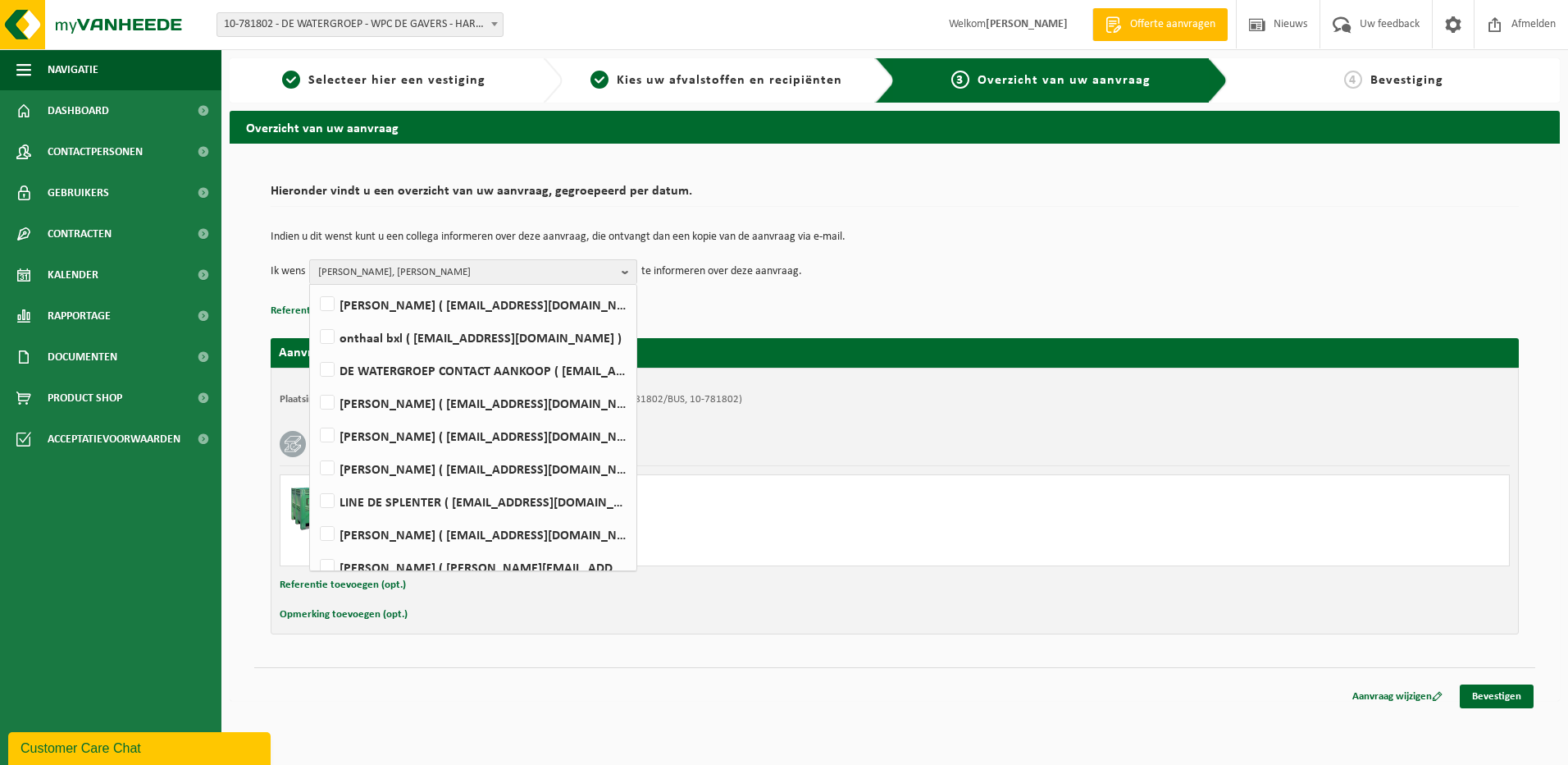
scroll to position [0, 0]
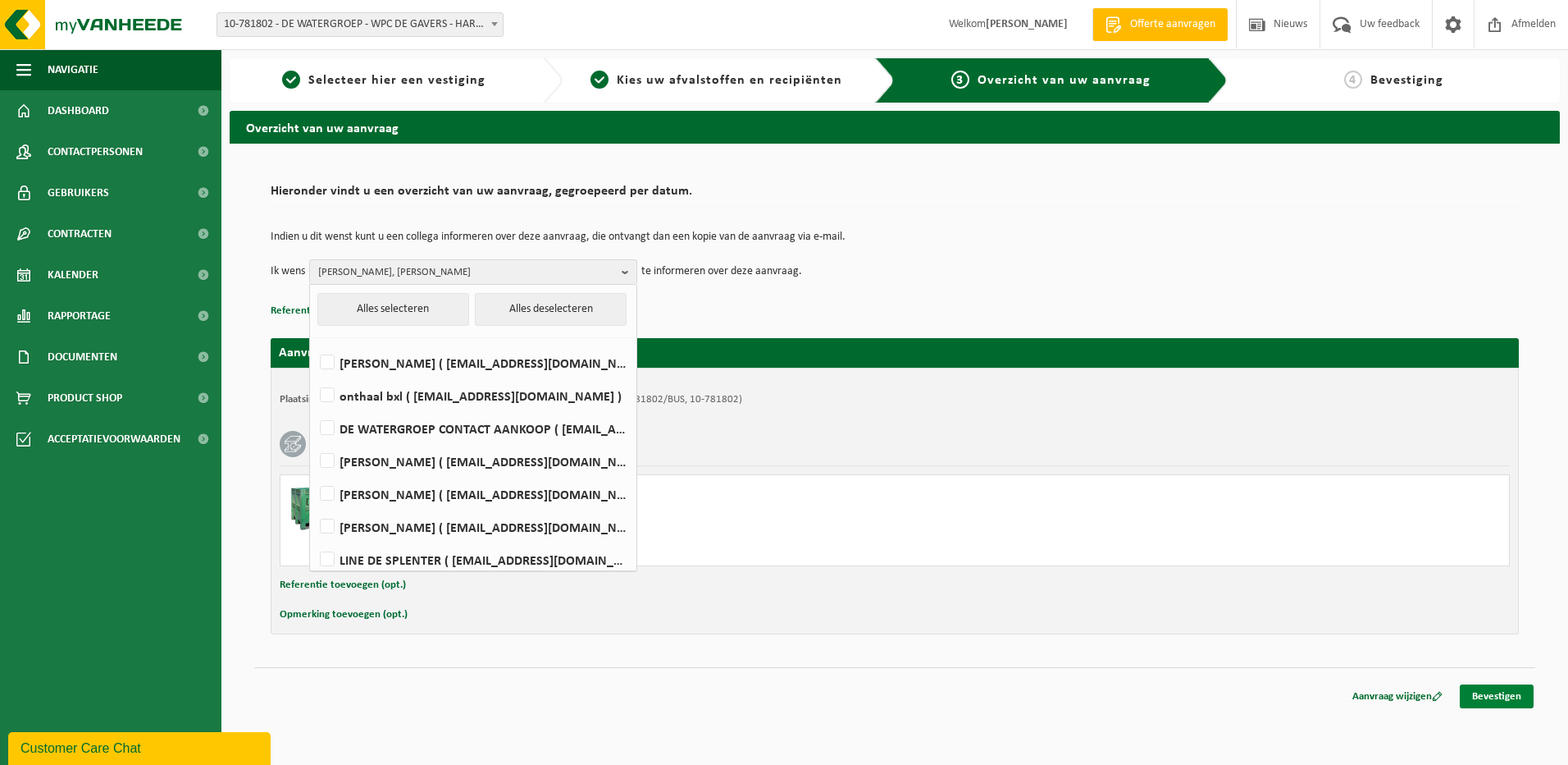
click at [1498, 695] on link "Bevestigen" at bounding box center [1496, 696] width 74 height 24
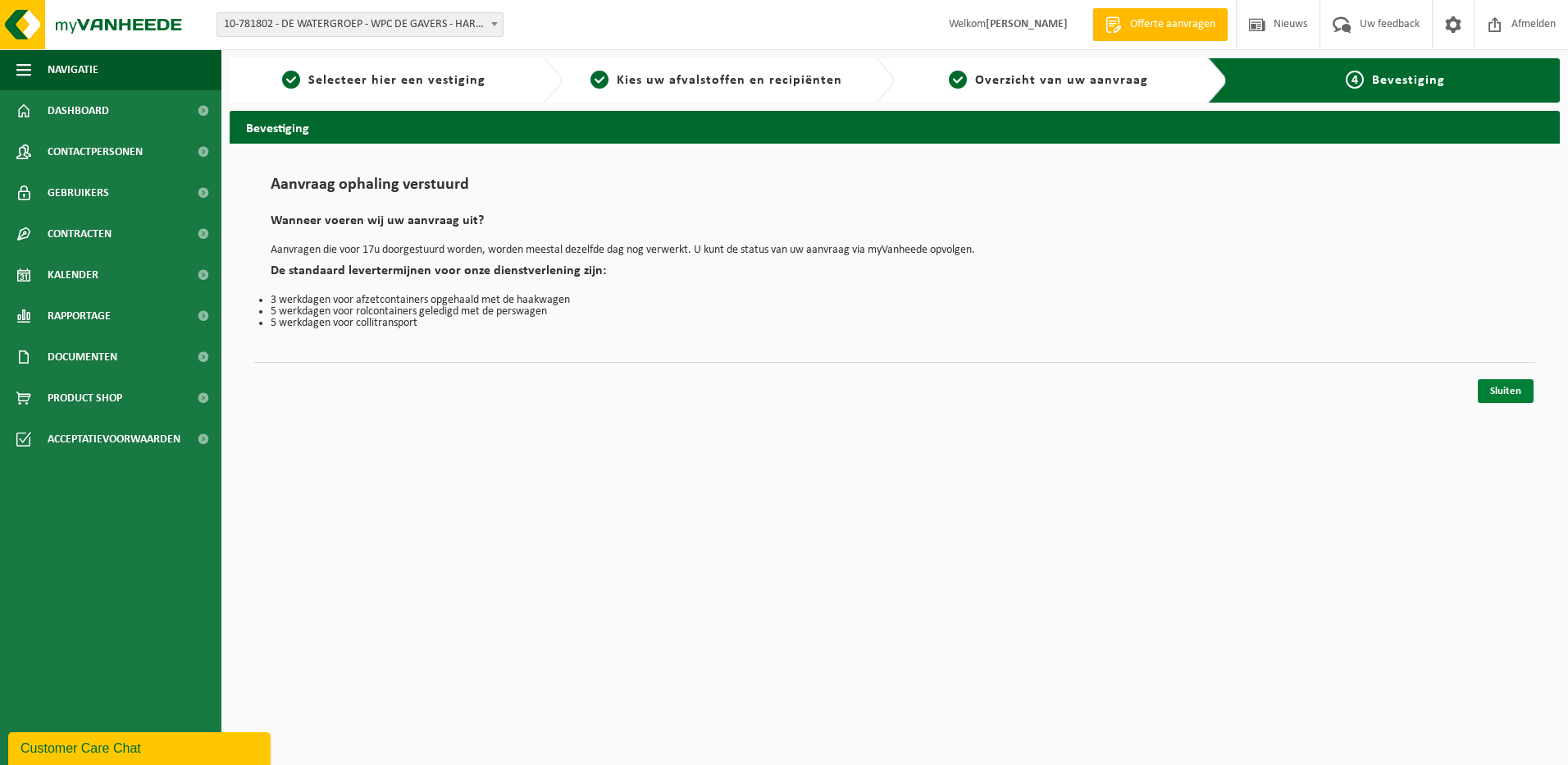
click at [1506, 391] on link "Sluiten" at bounding box center [1505, 391] width 56 height 24
